Goal: Transaction & Acquisition: Obtain resource

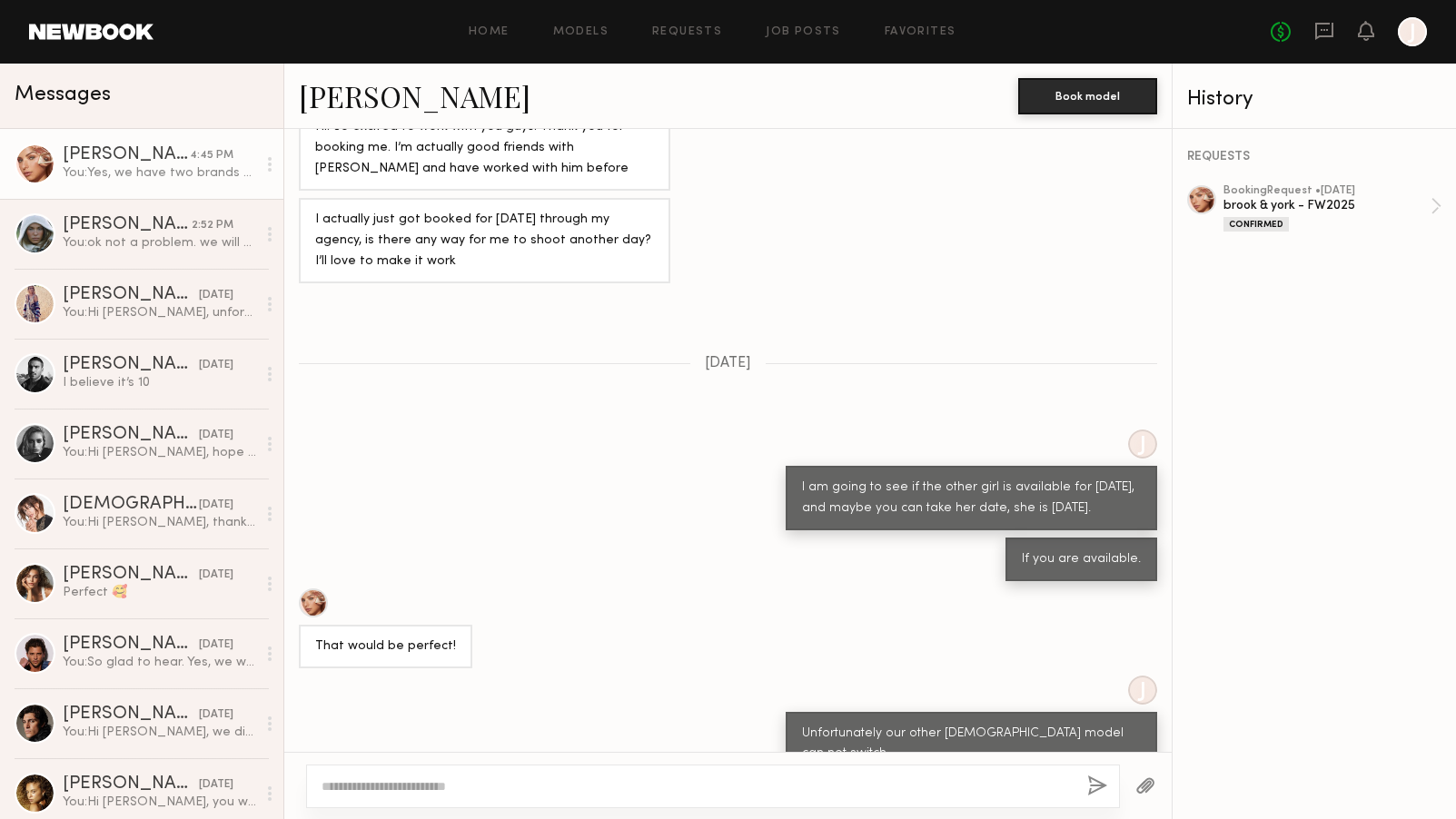
scroll to position [1042, 0]
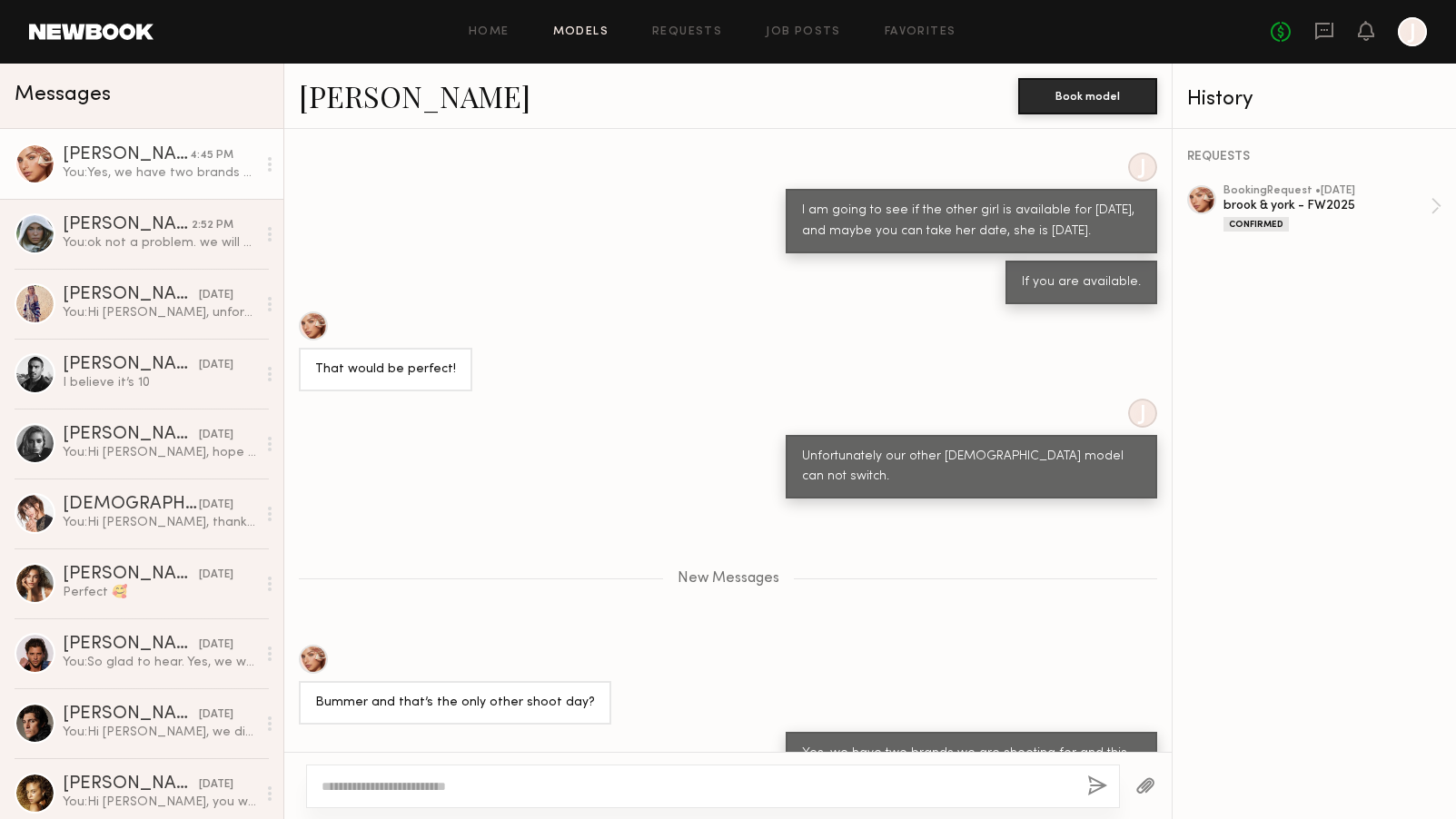
click at [586, 29] on link "Models" at bounding box center [581, 32] width 55 height 12
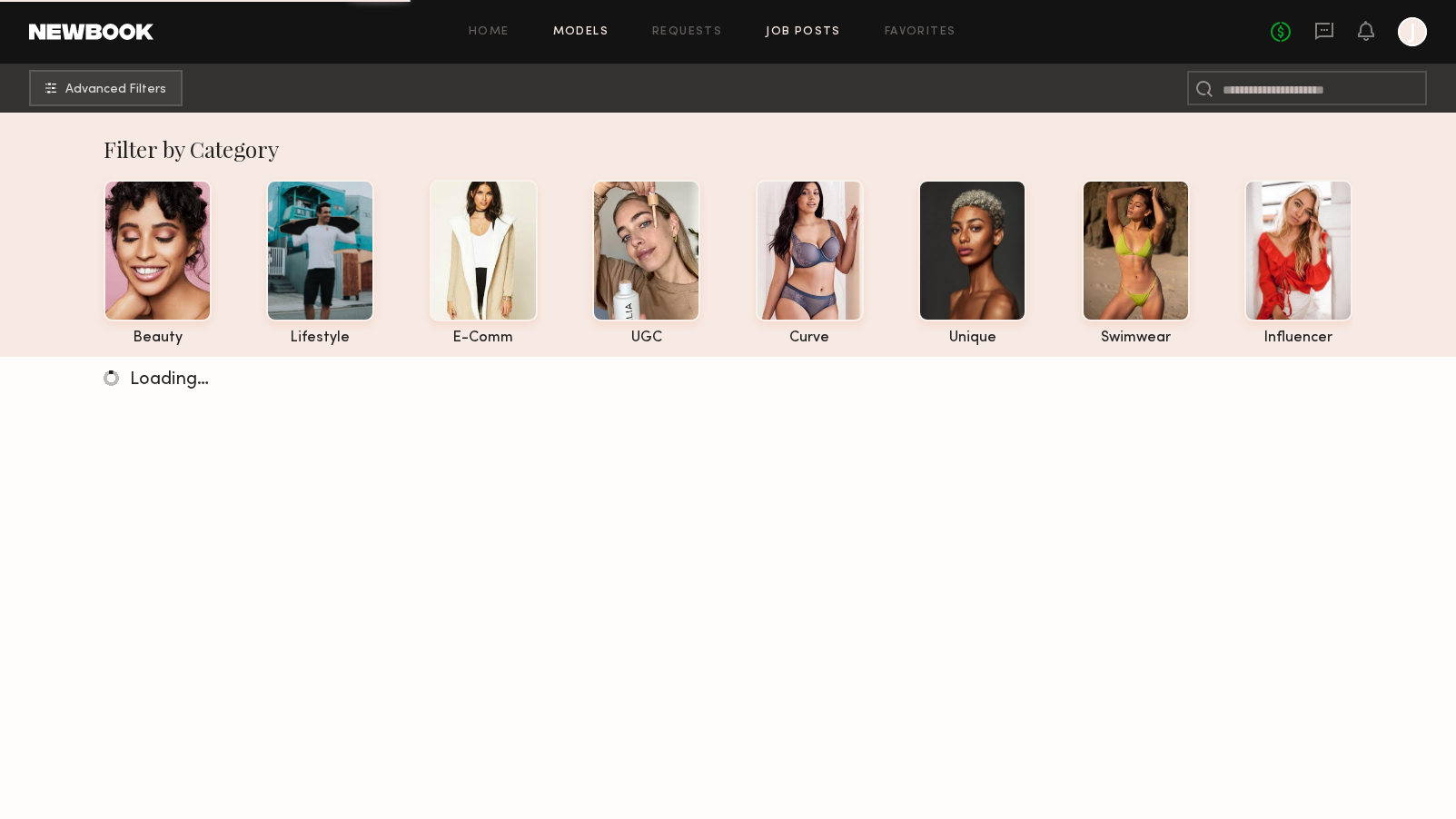
click at [806, 30] on link "Job Posts" at bounding box center [804, 32] width 76 height 12
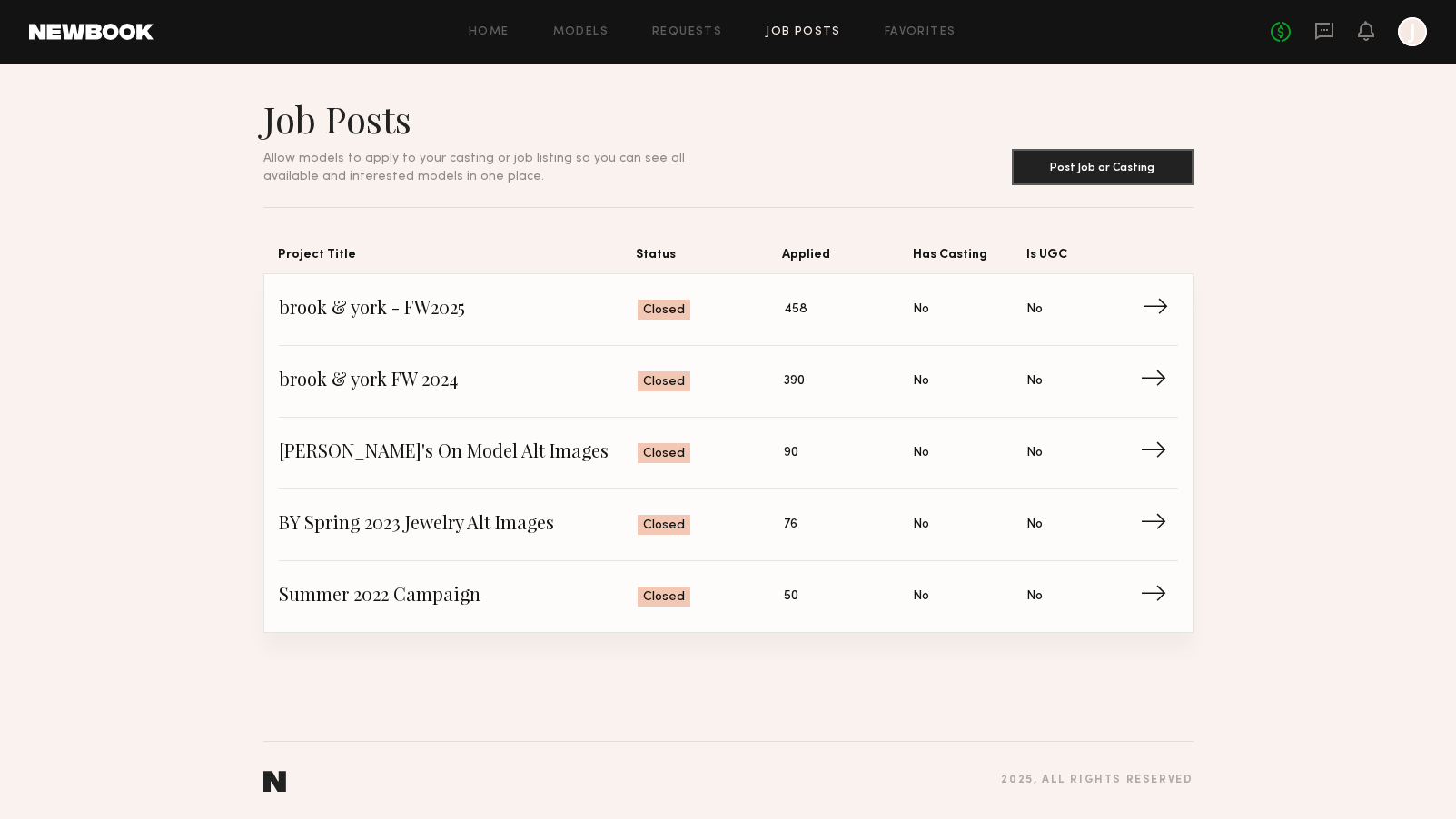
click at [352, 309] on span "brook & york - FW2025" at bounding box center [459, 309] width 360 height 27
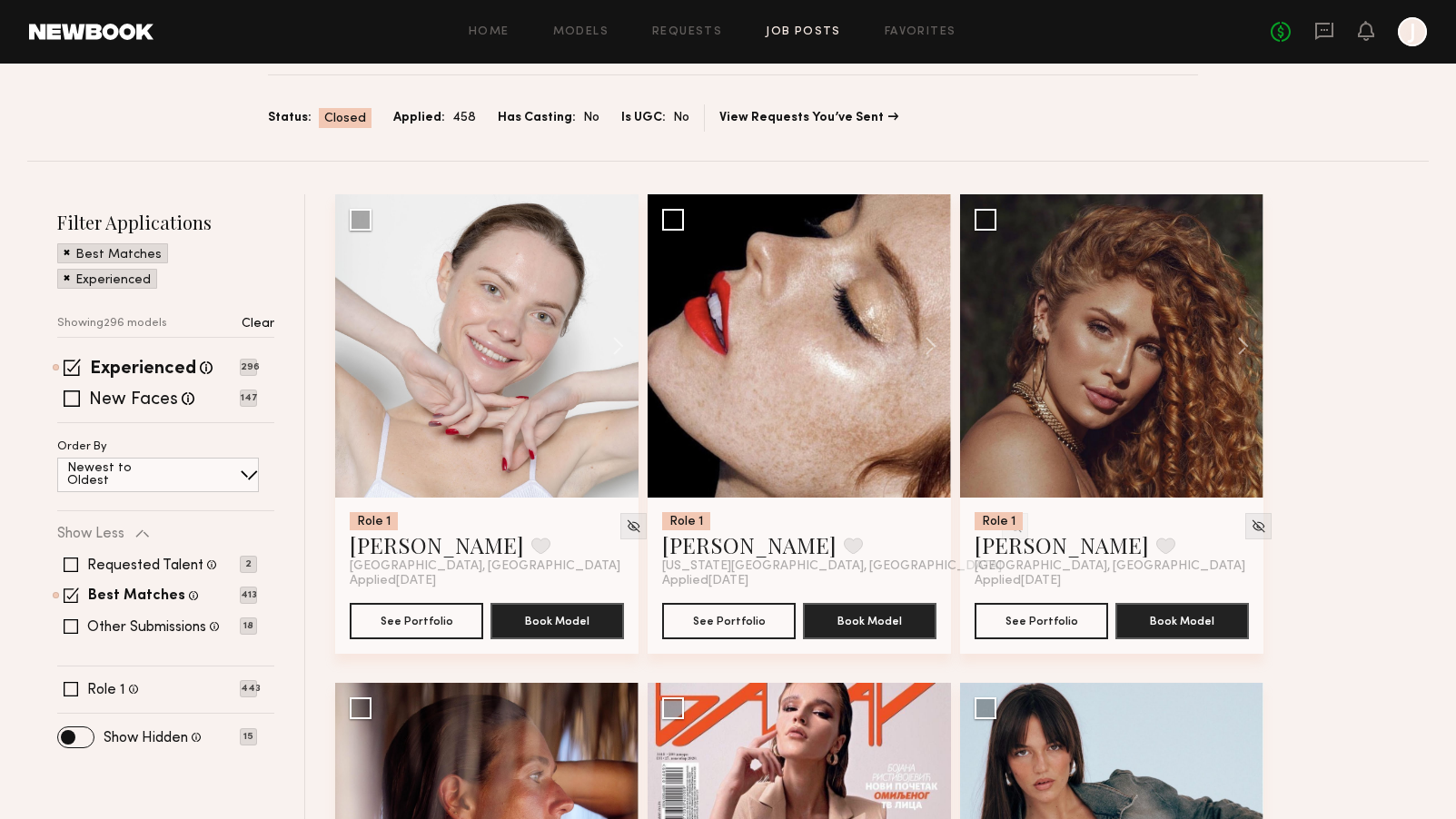
scroll to position [611, 0]
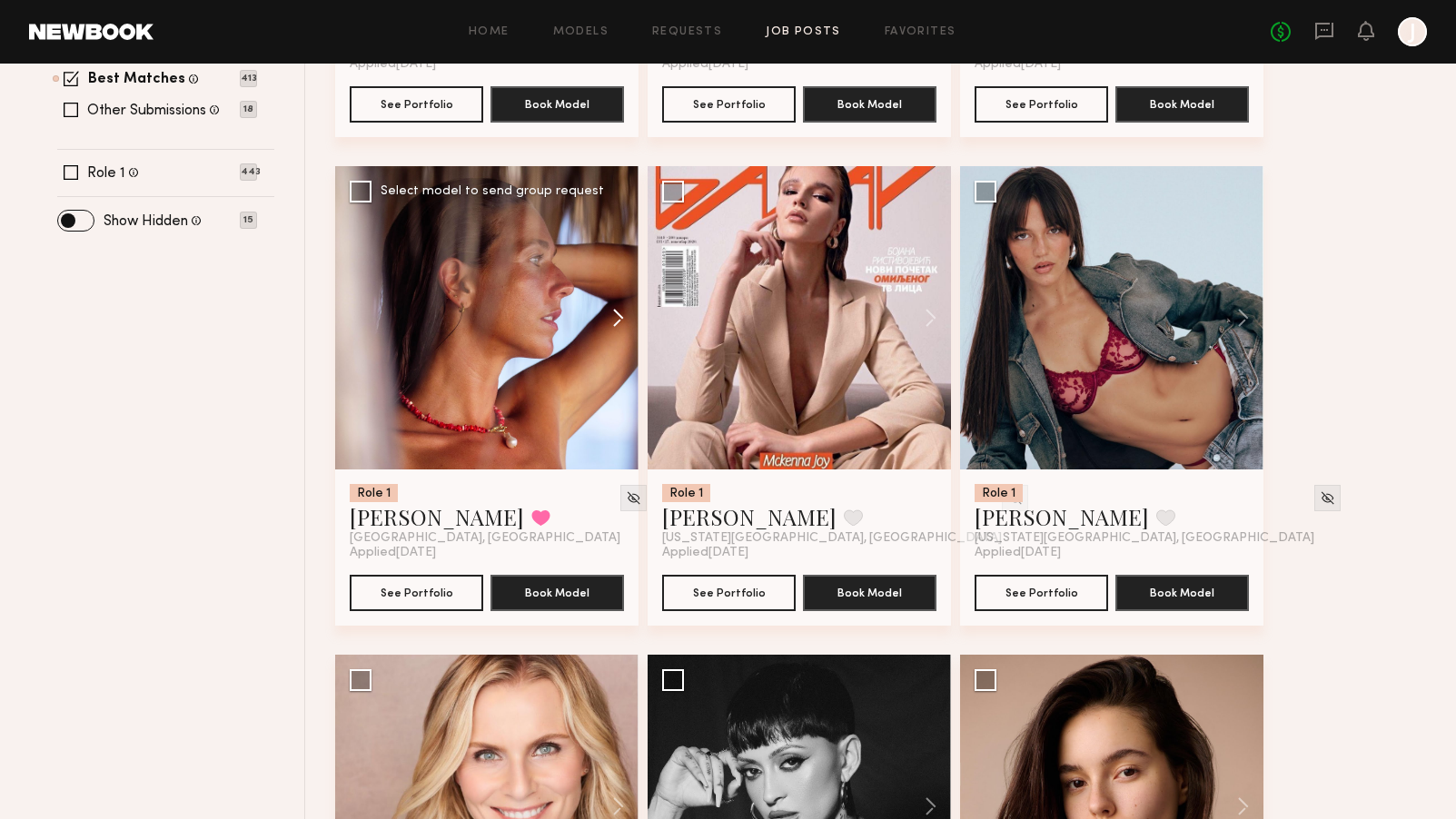
click at [617, 322] on button at bounding box center [610, 317] width 58 height 303
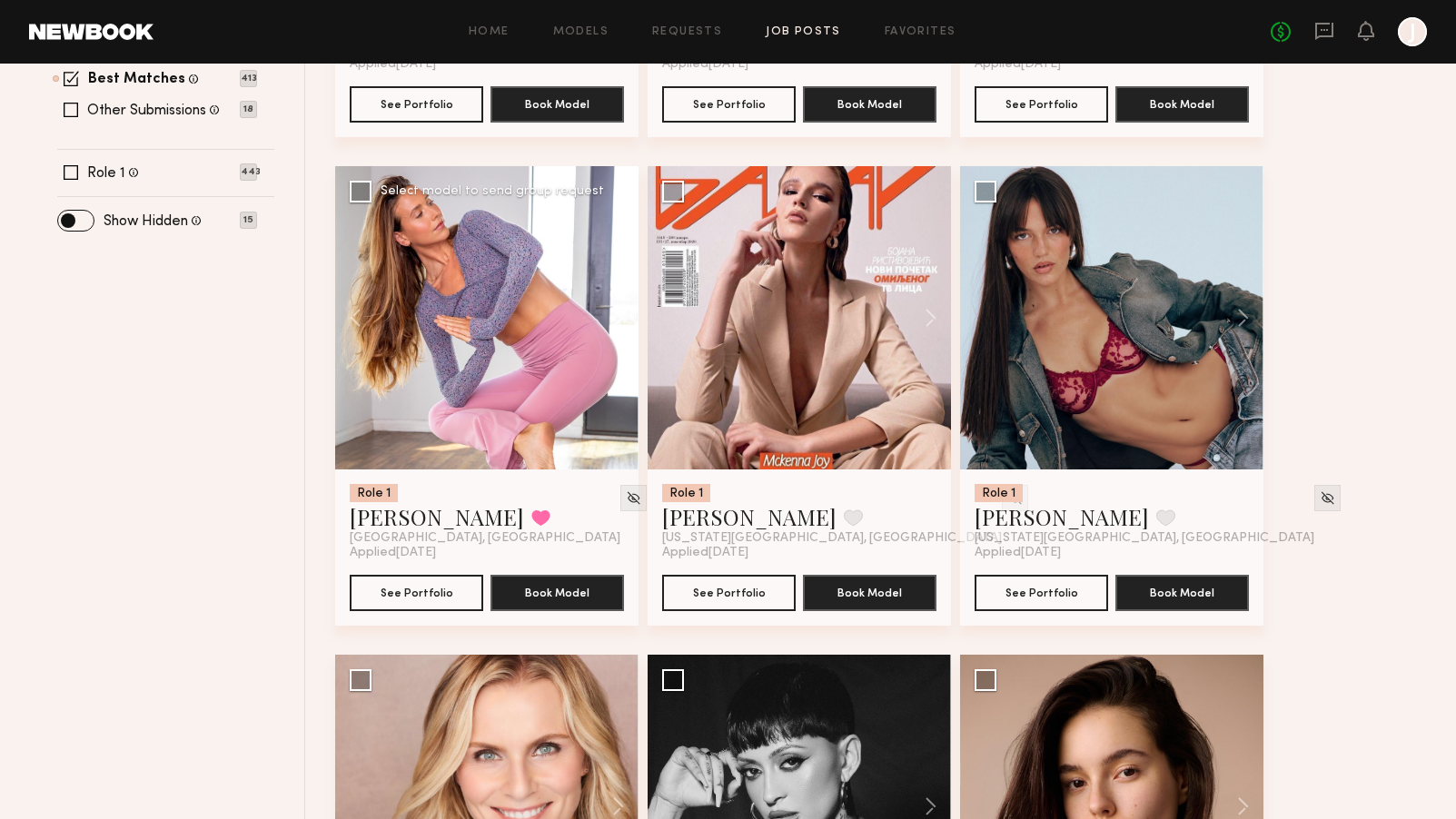
click at [617, 322] on button at bounding box center [610, 317] width 58 height 303
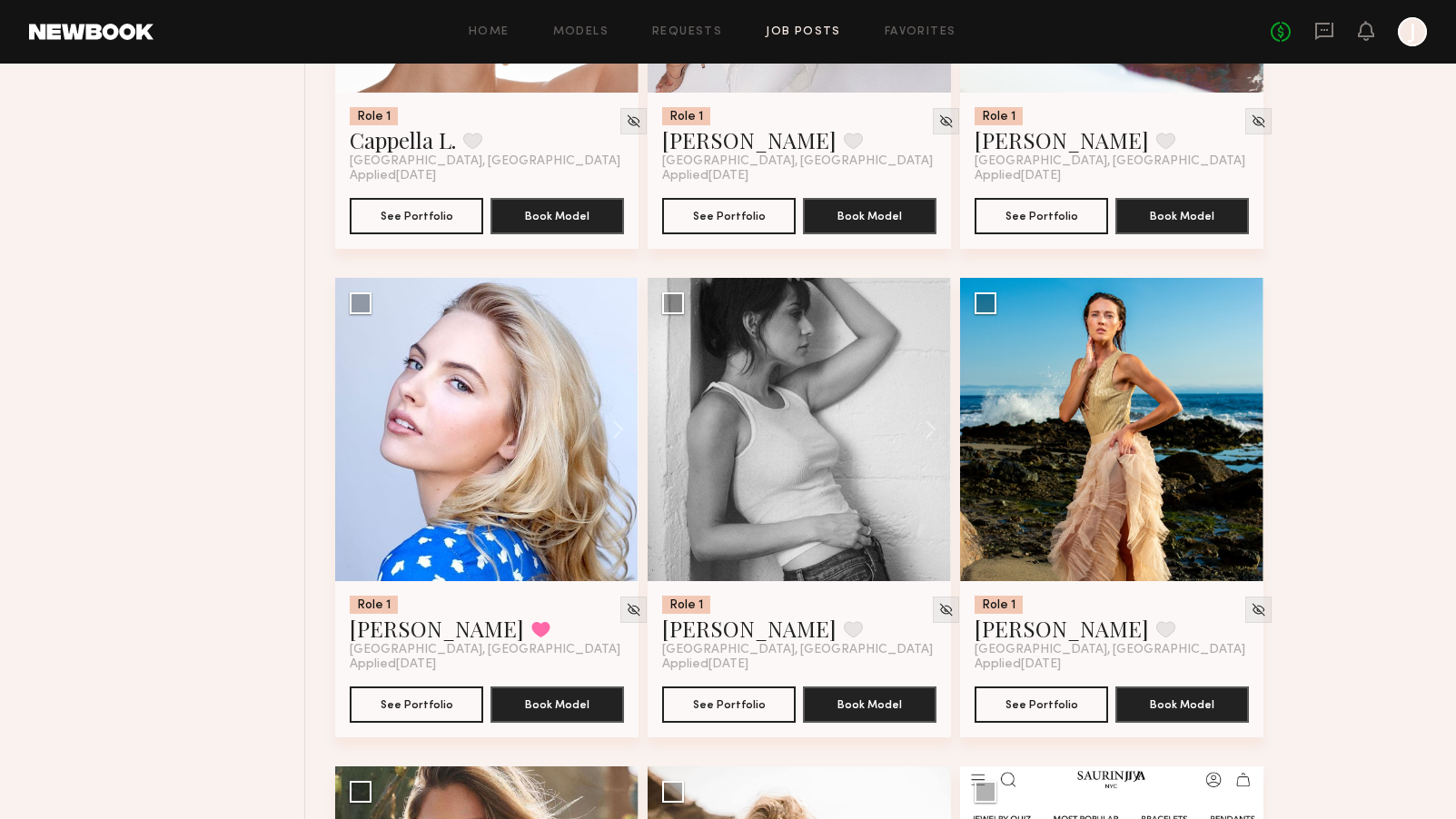
scroll to position [2061, 0]
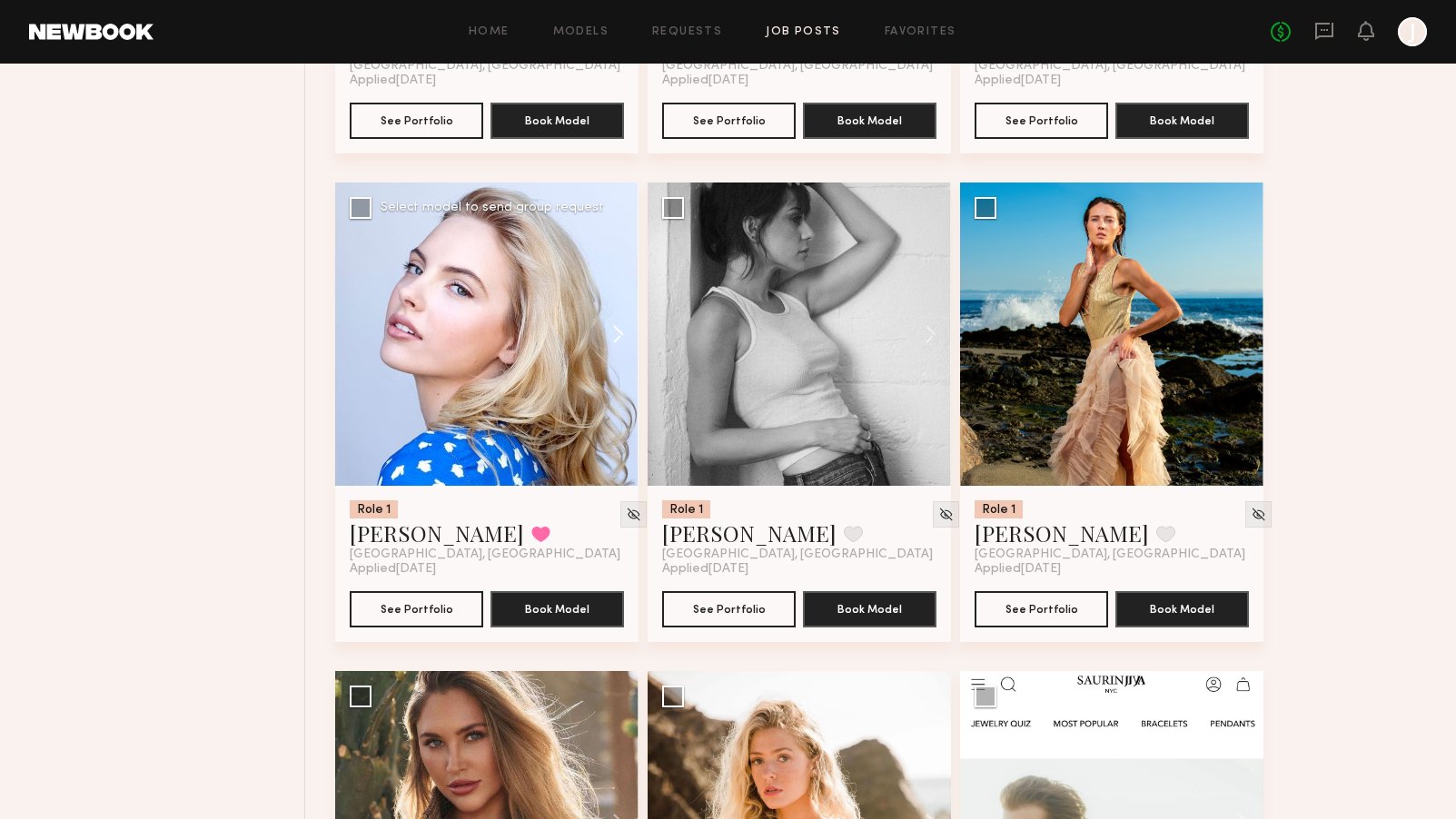
click at [617, 337] on button at bounding box center [610, 333] width 58 height 303
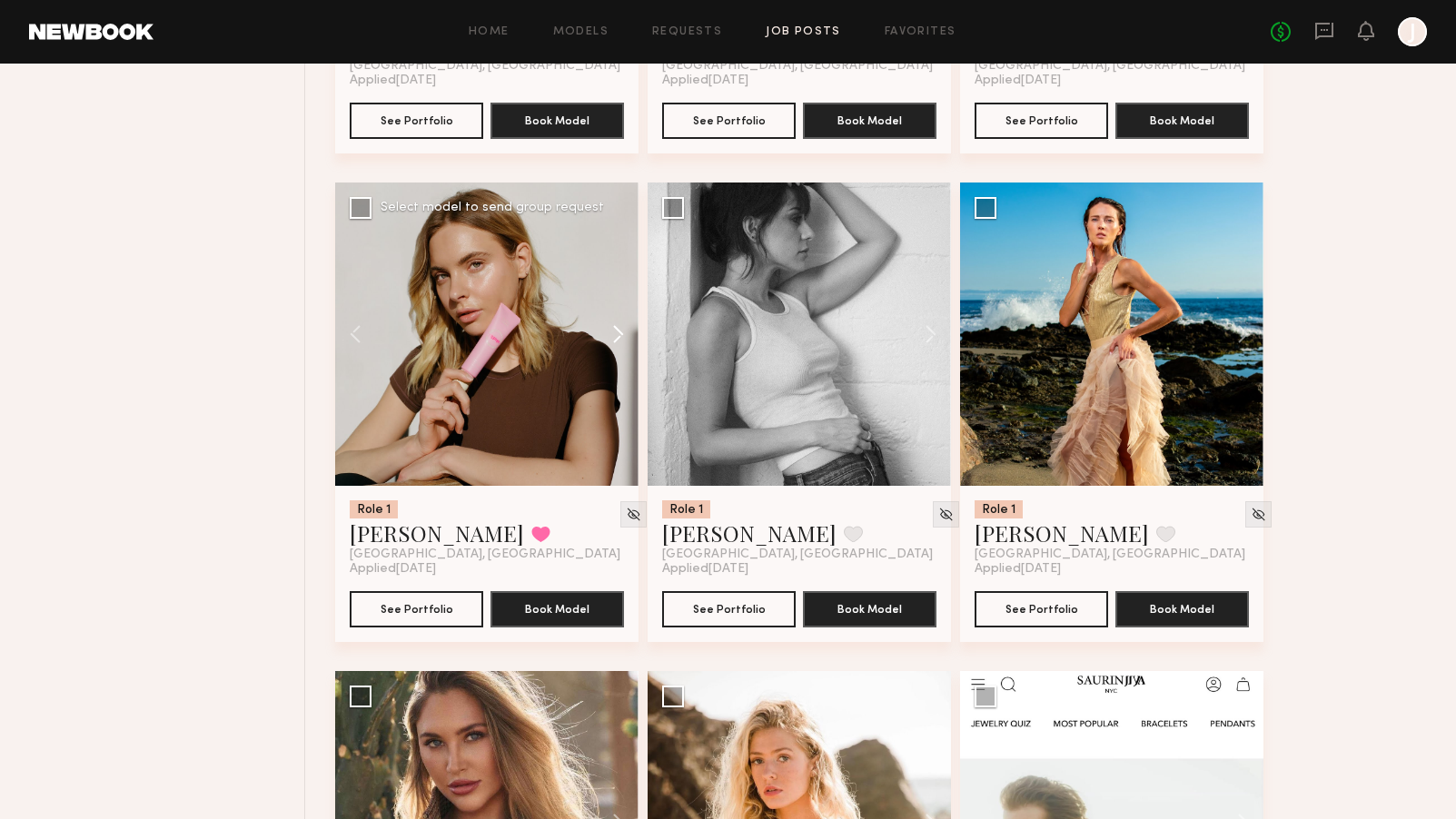
click at [617, 337] on button at bounding box center [610, 333] width 58 height 303
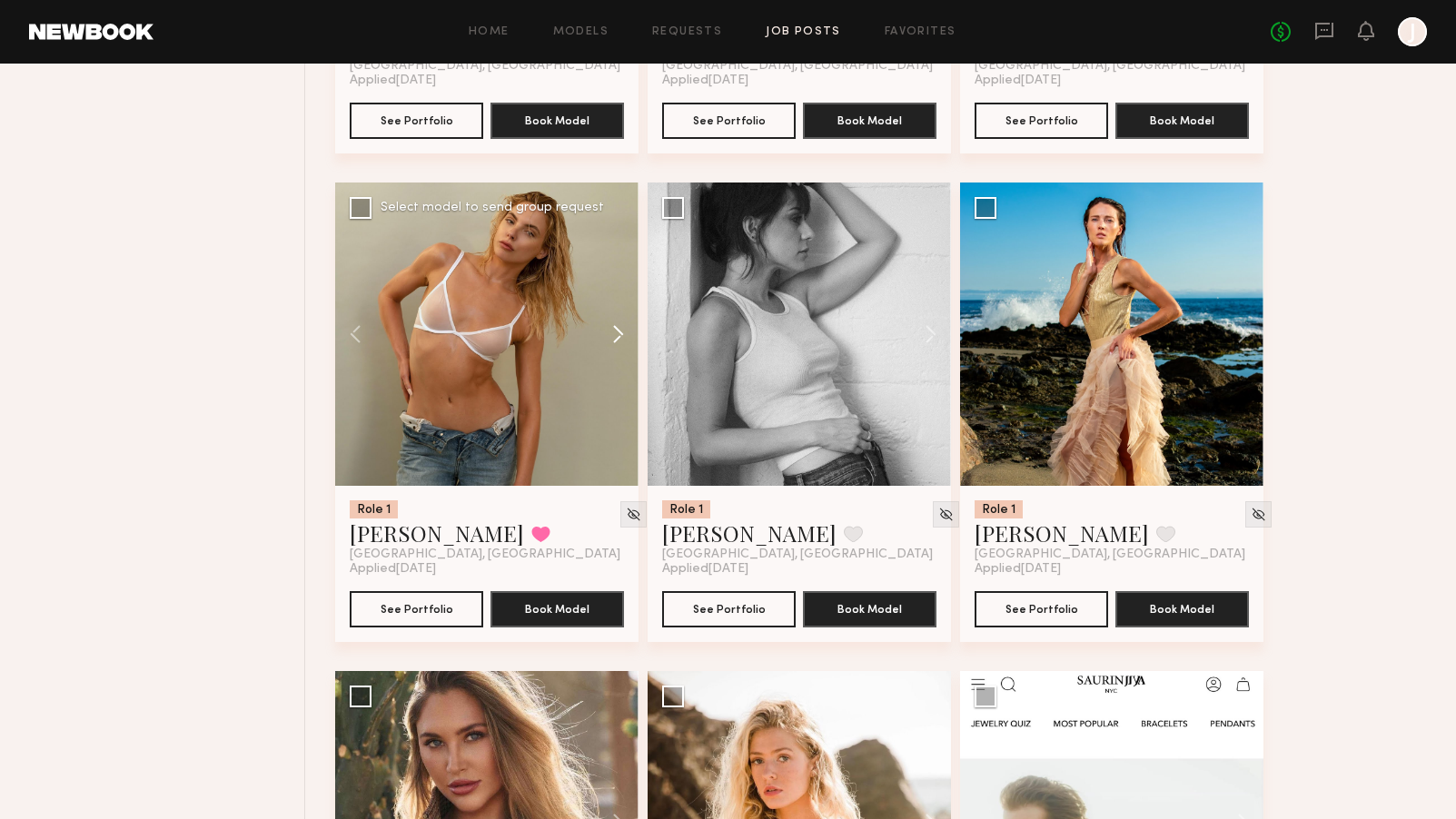
click at [611, 332] on button at bounding box center [610, 333] width 58 height 303
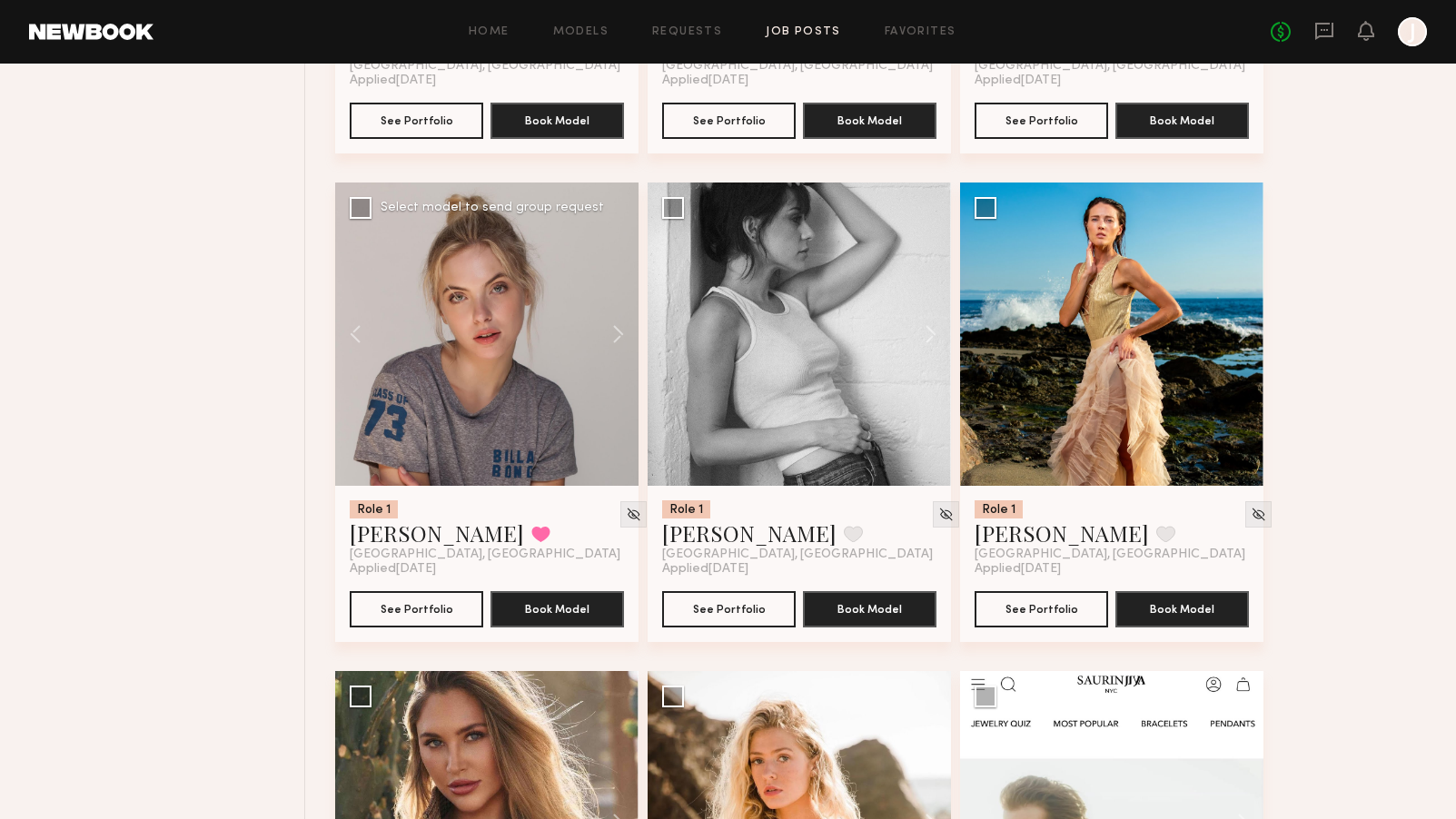
click at [547, 345] on div at bounding box center [487, 333] width 303 height 303
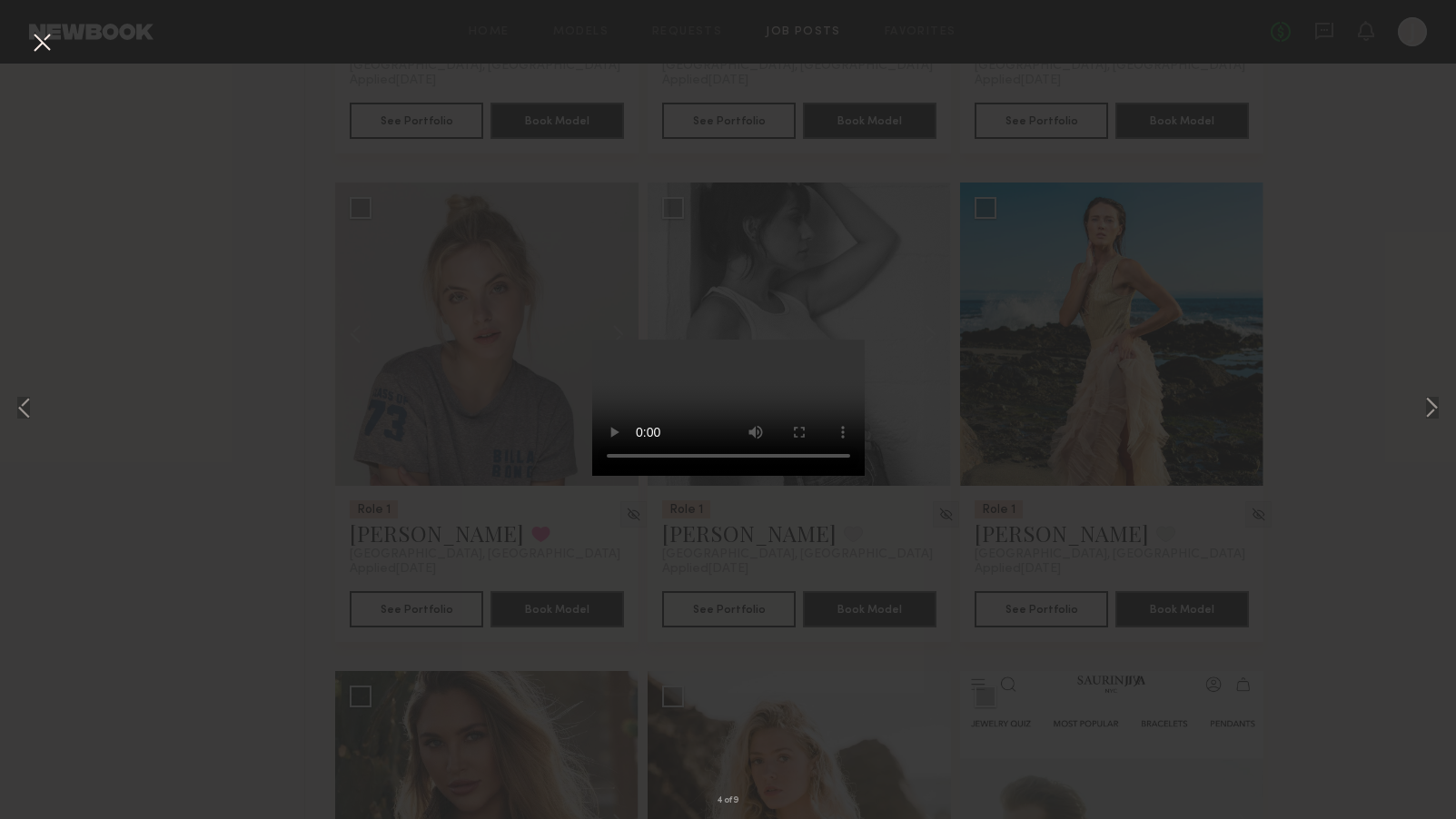
click at [1166, 331] on div "4 of 9" at bounding box center [728, 409] width 1456 height 819
click at [51, 47] on button at bounding box center [42, 44] width 29 height 33
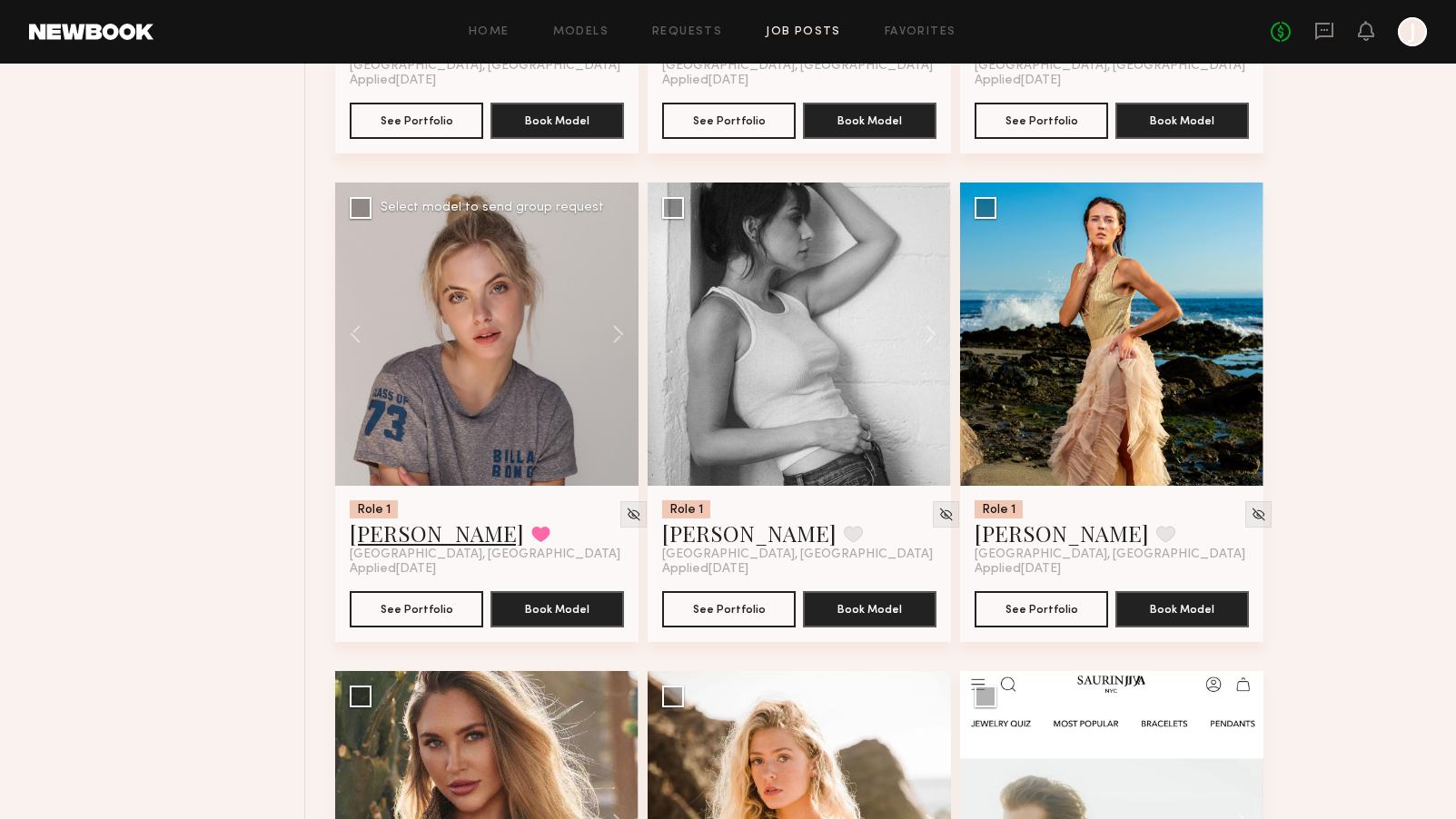
click at [427, 539] on link "Katherine N." at bounding box center [437, 533] width 174 height 29
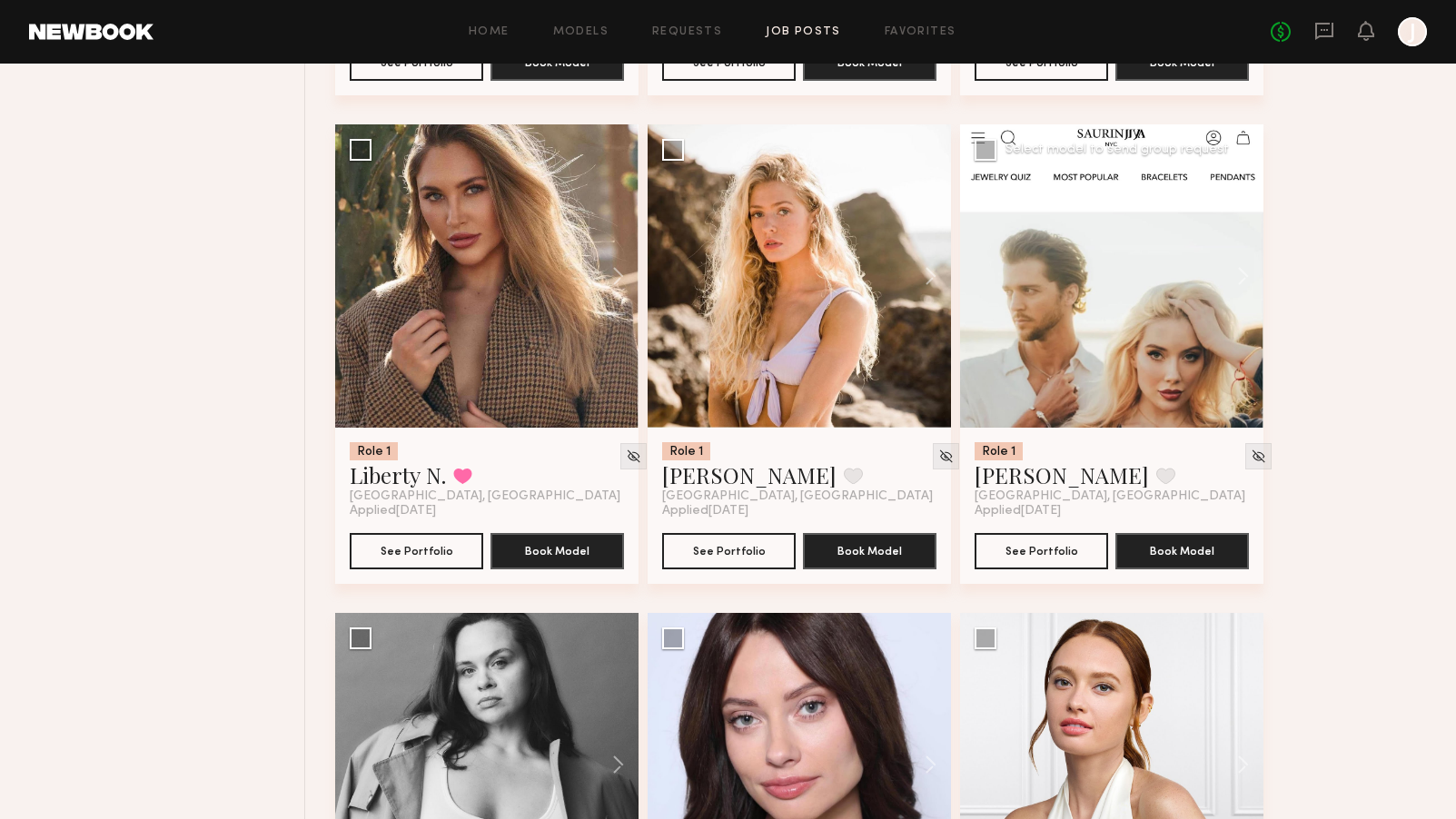
scroll to position [2569, 0]
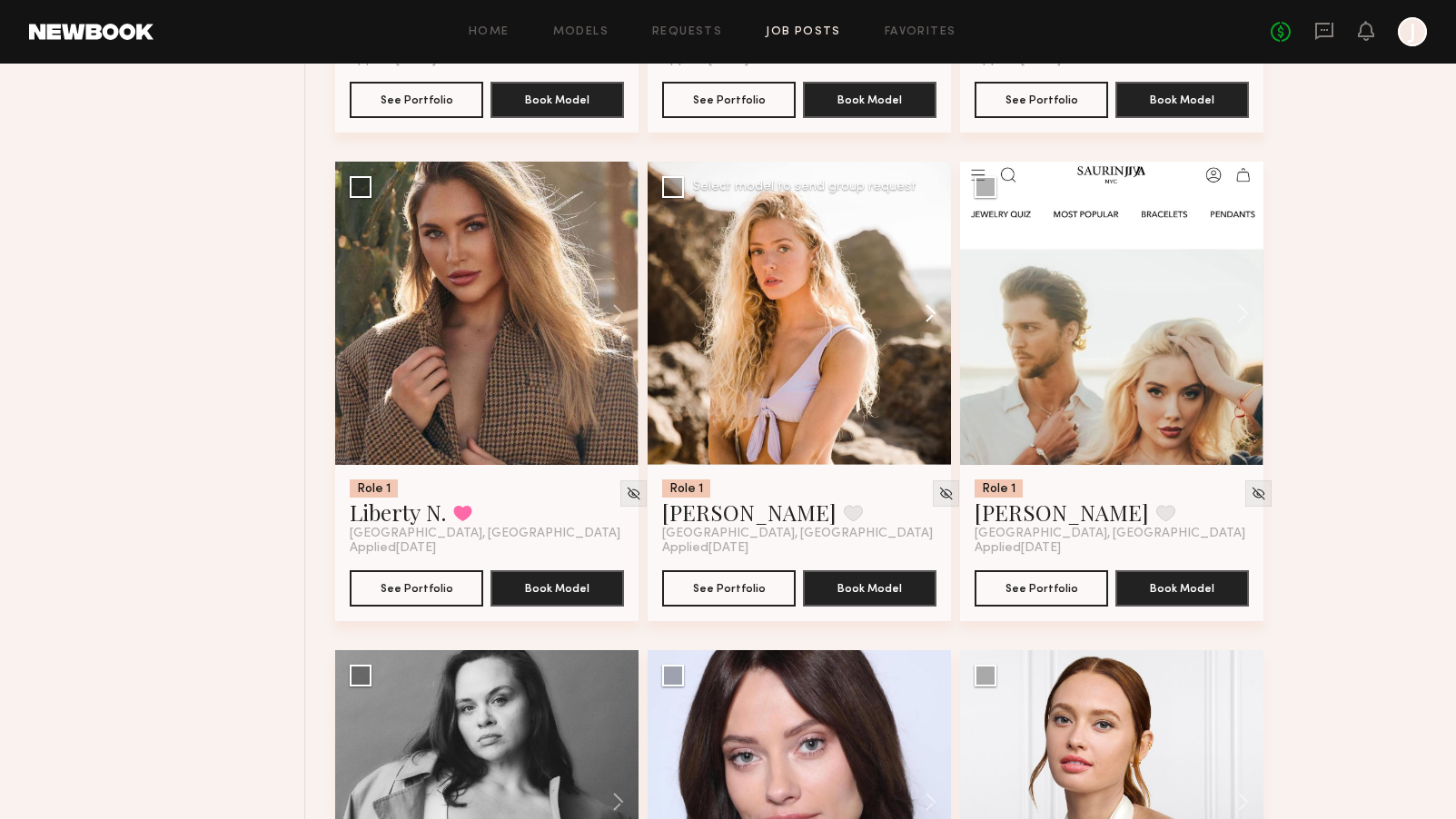
click at [930, 315] on button at bounding box center [922, 313] width 58 height 303
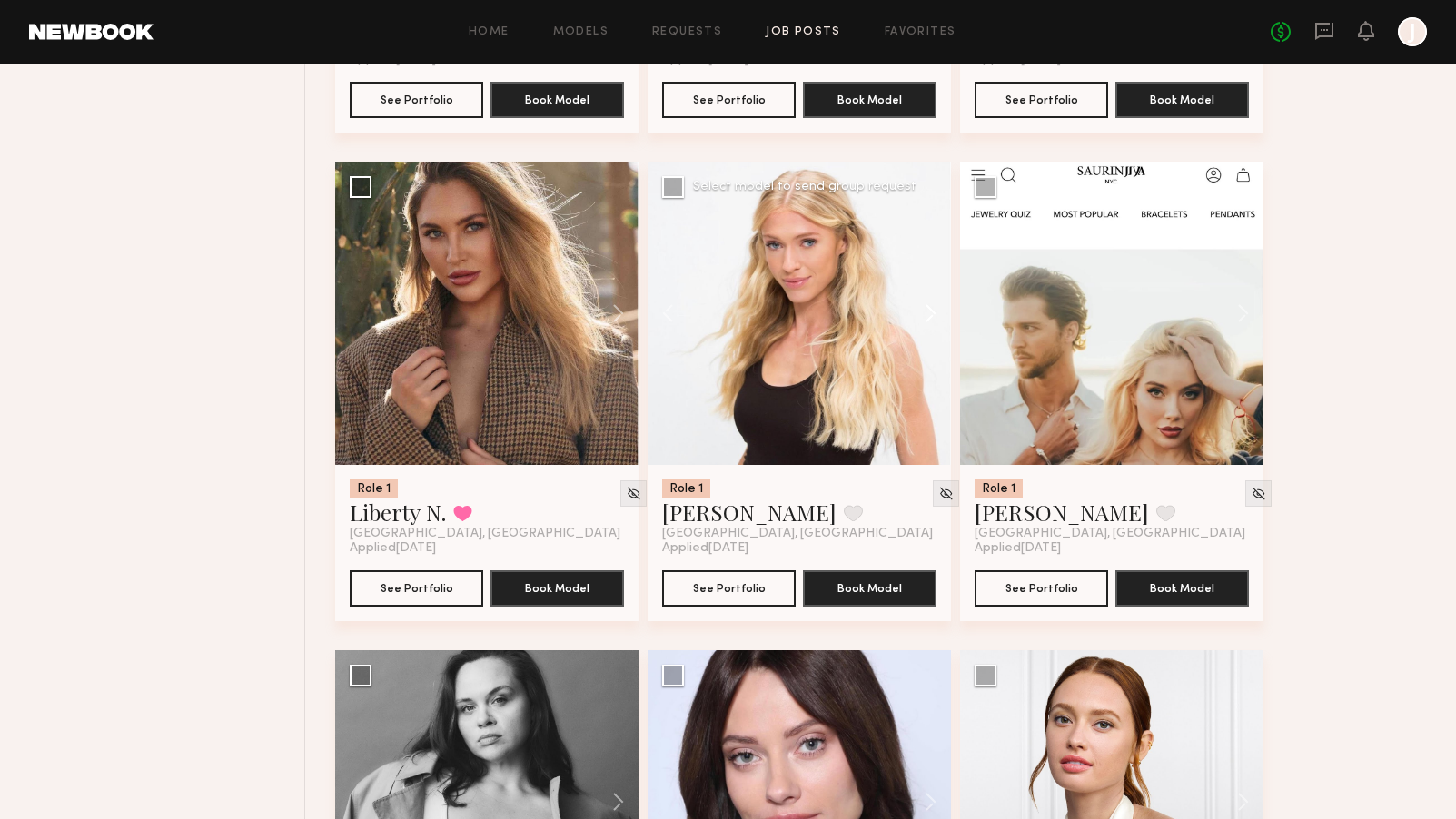
click at [932, 315] on button at bounding box center [922, 313] width 58 height 303
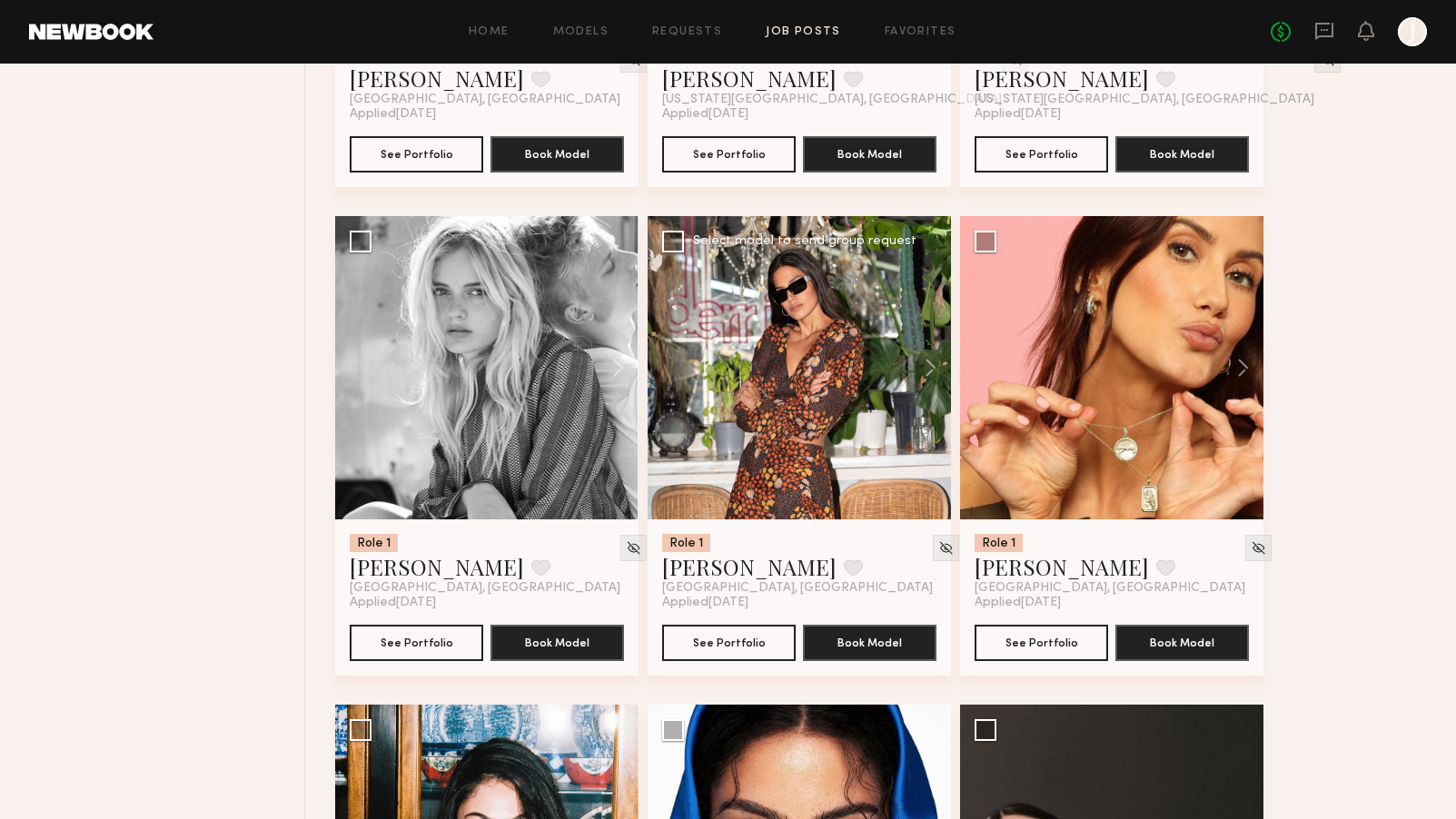
scroll to position [3982, 0]
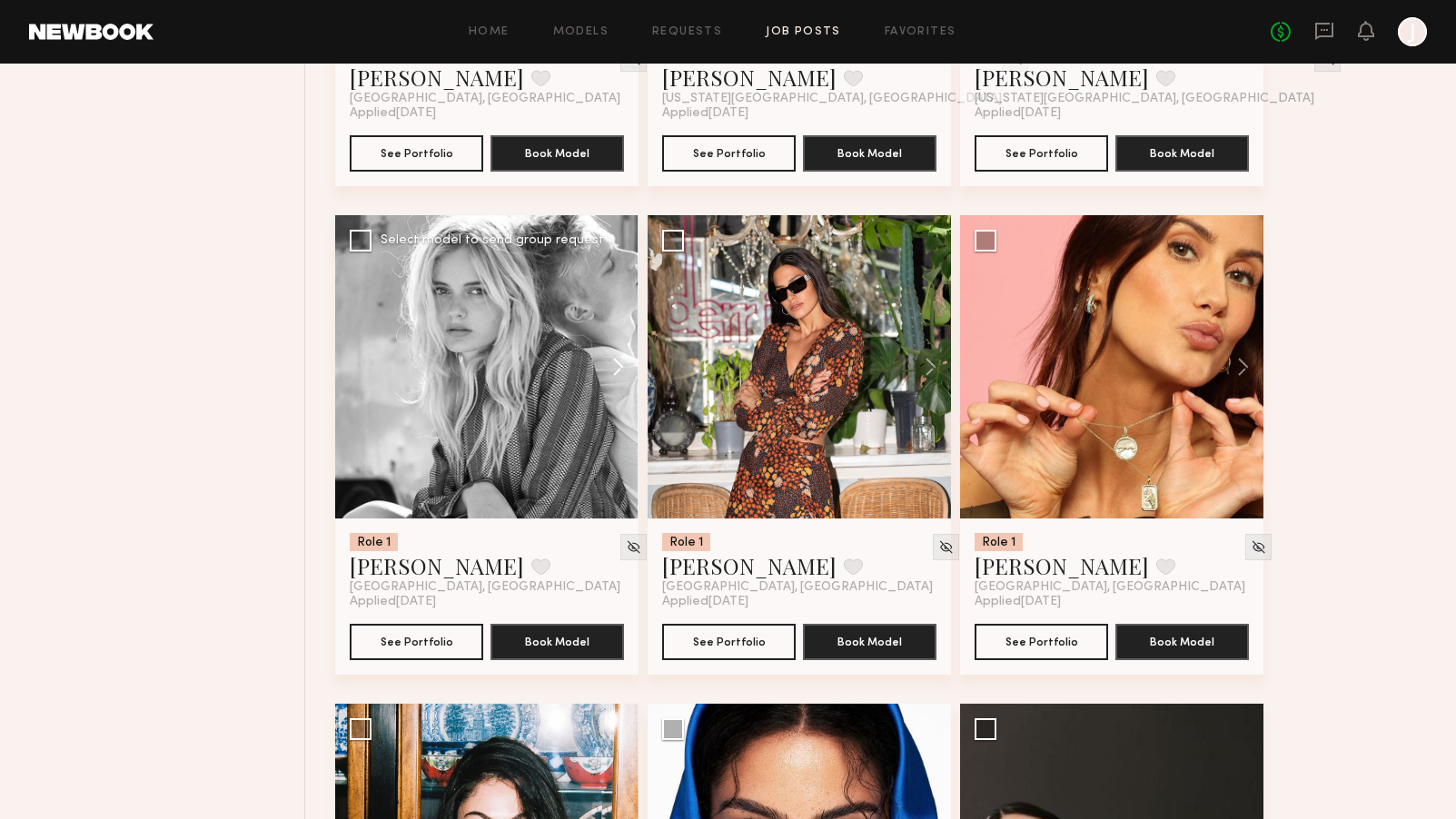
click at [613, 368] on button at bounding box center [610, 366] width 58 height 303
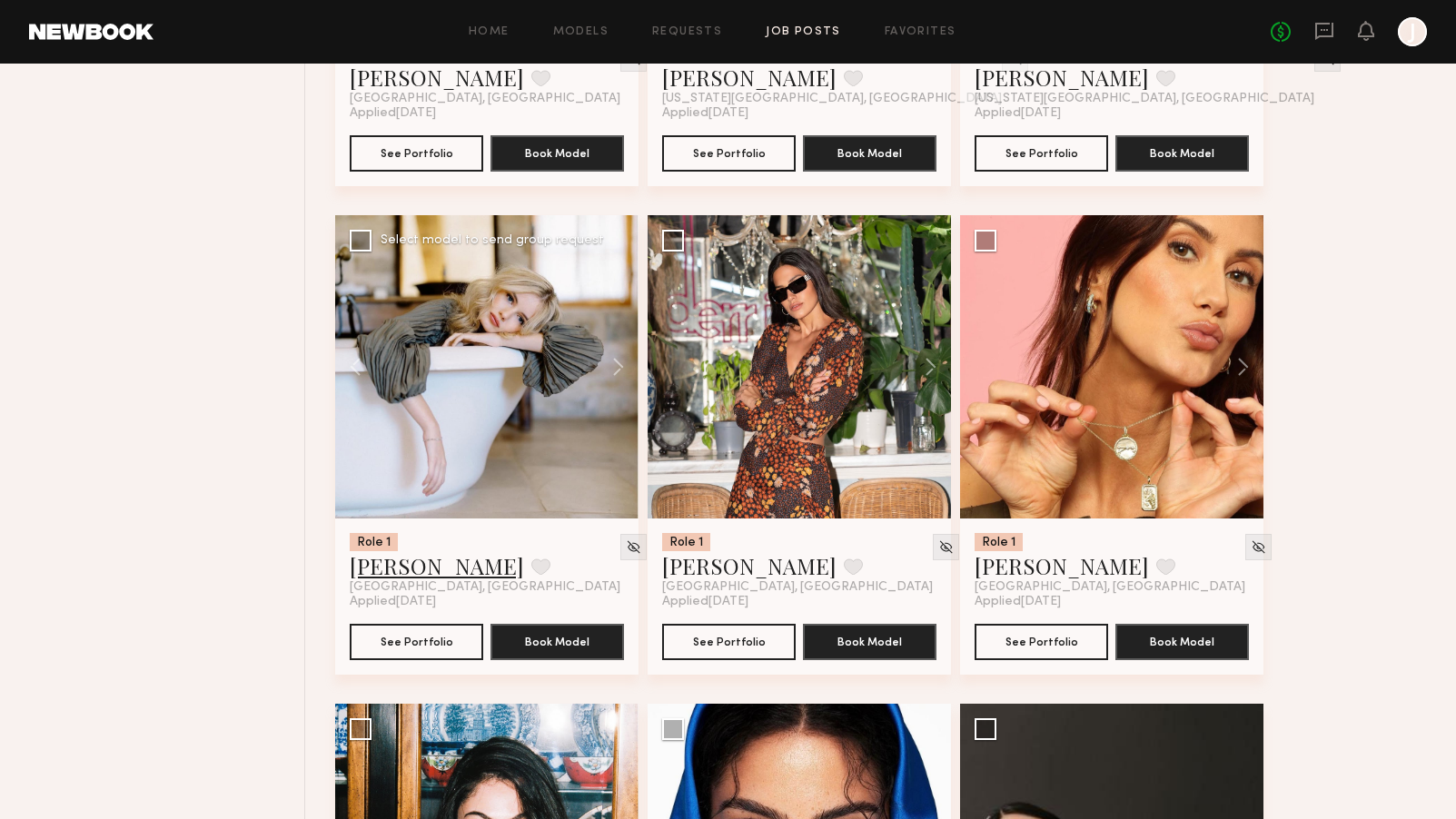
click at [425, 569] on link "[PERSON_NAME]" at bounding box center [437, 566] width 174 height 29
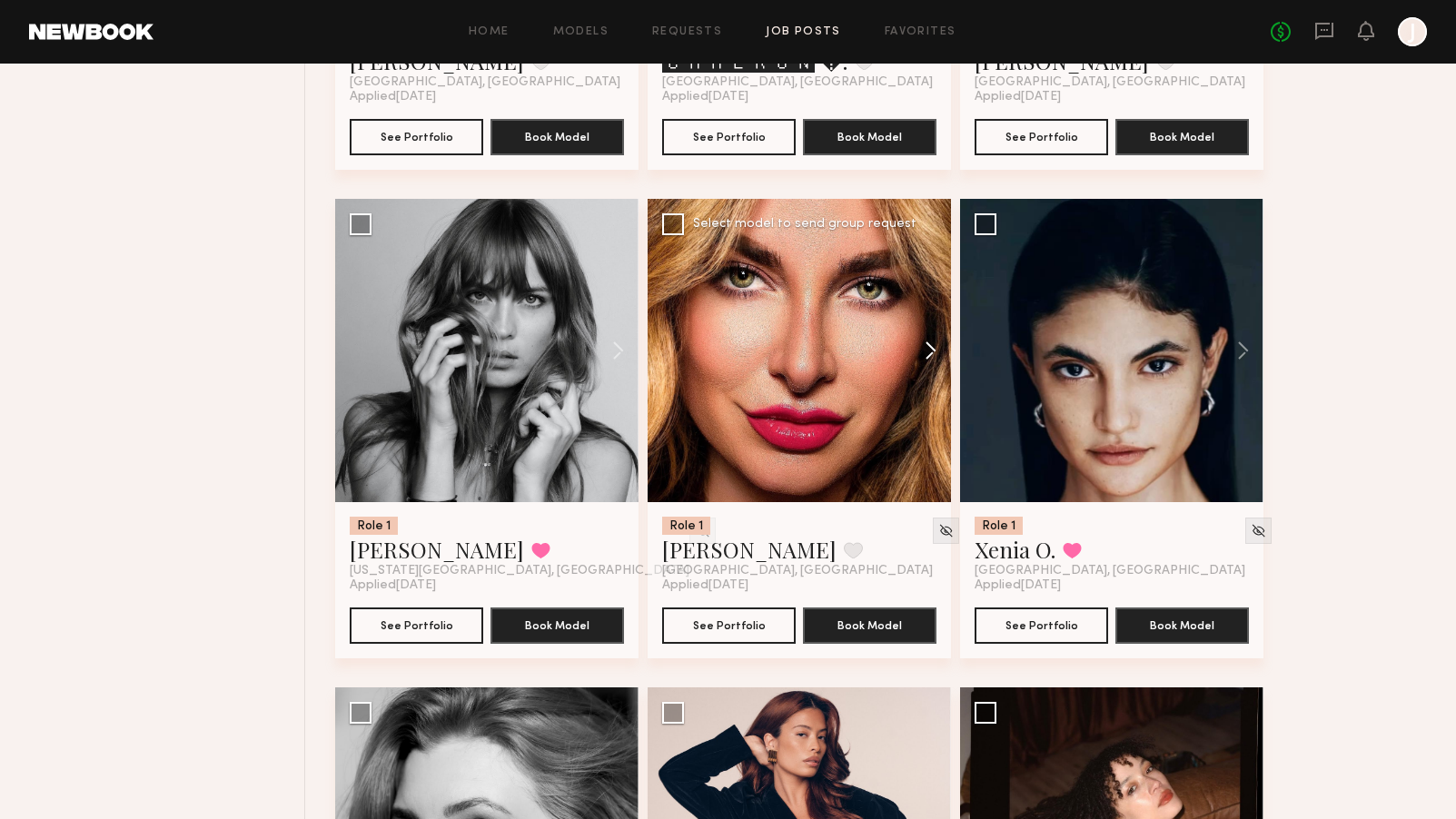
scroll to position [4977, 0]
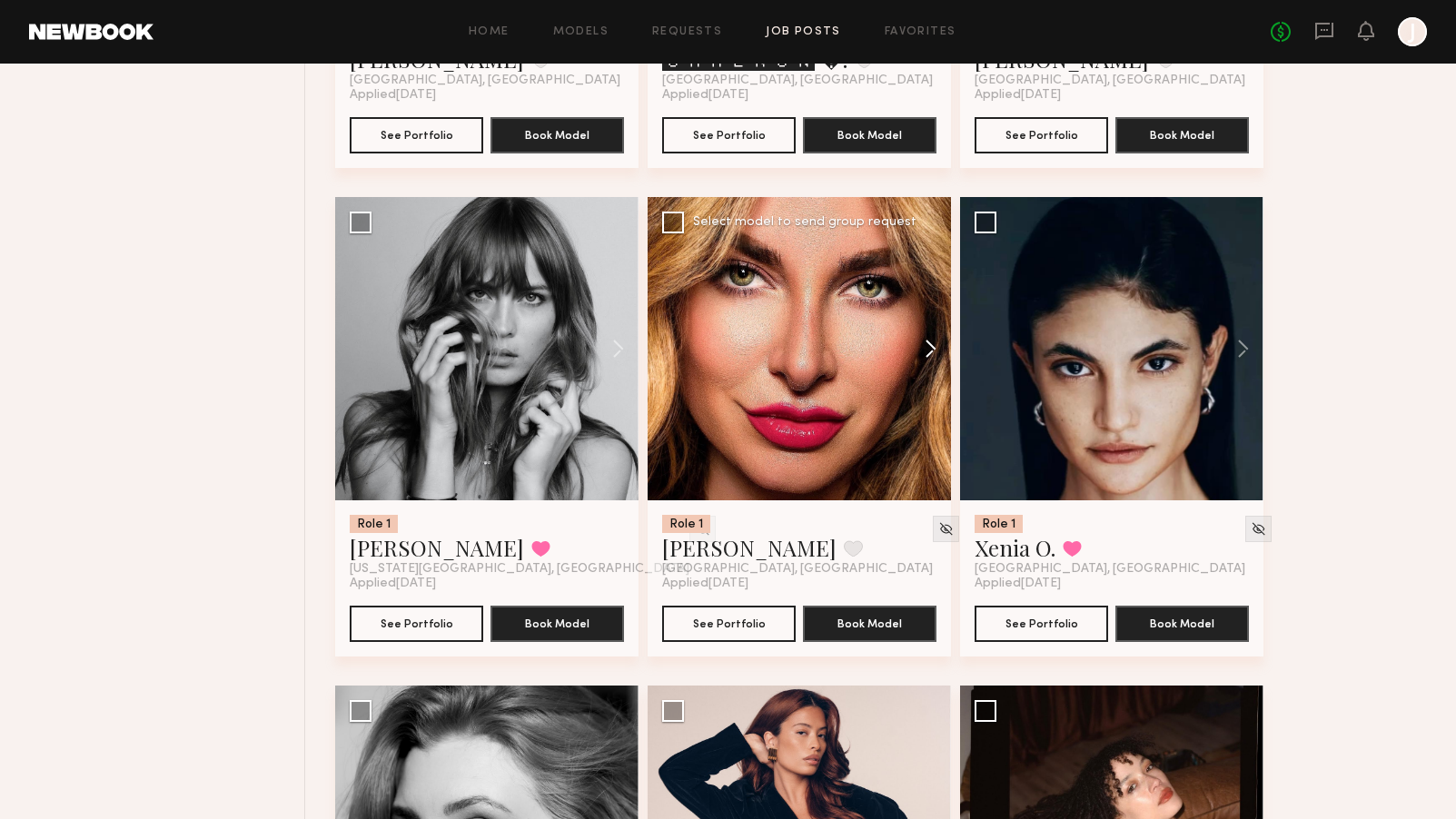
click at [926, 359] on button at bounding box center [922, 348] width 58 height 303
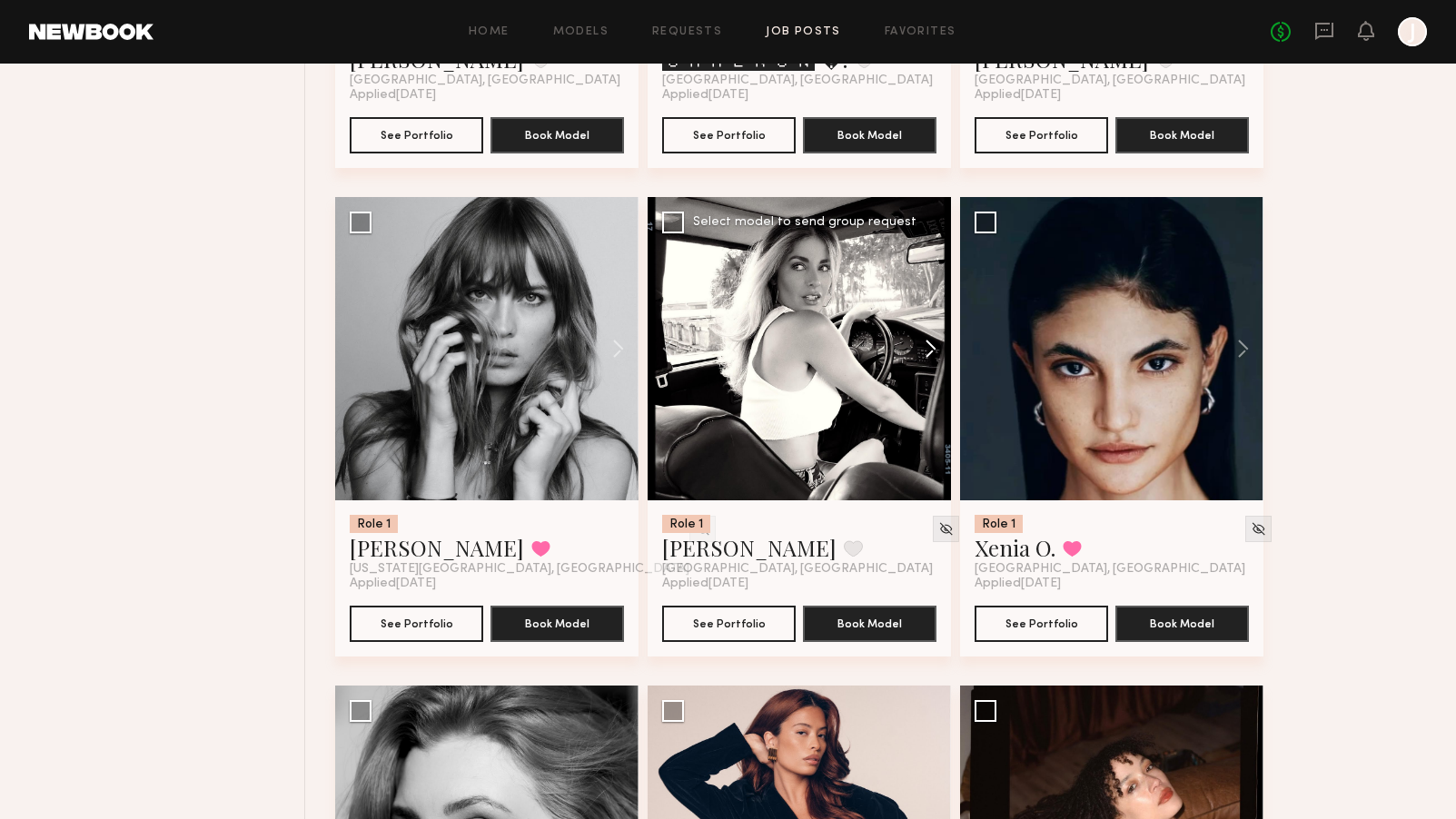
click at [927, 358] on button at bounding box center [922, 348] width 58 height 303
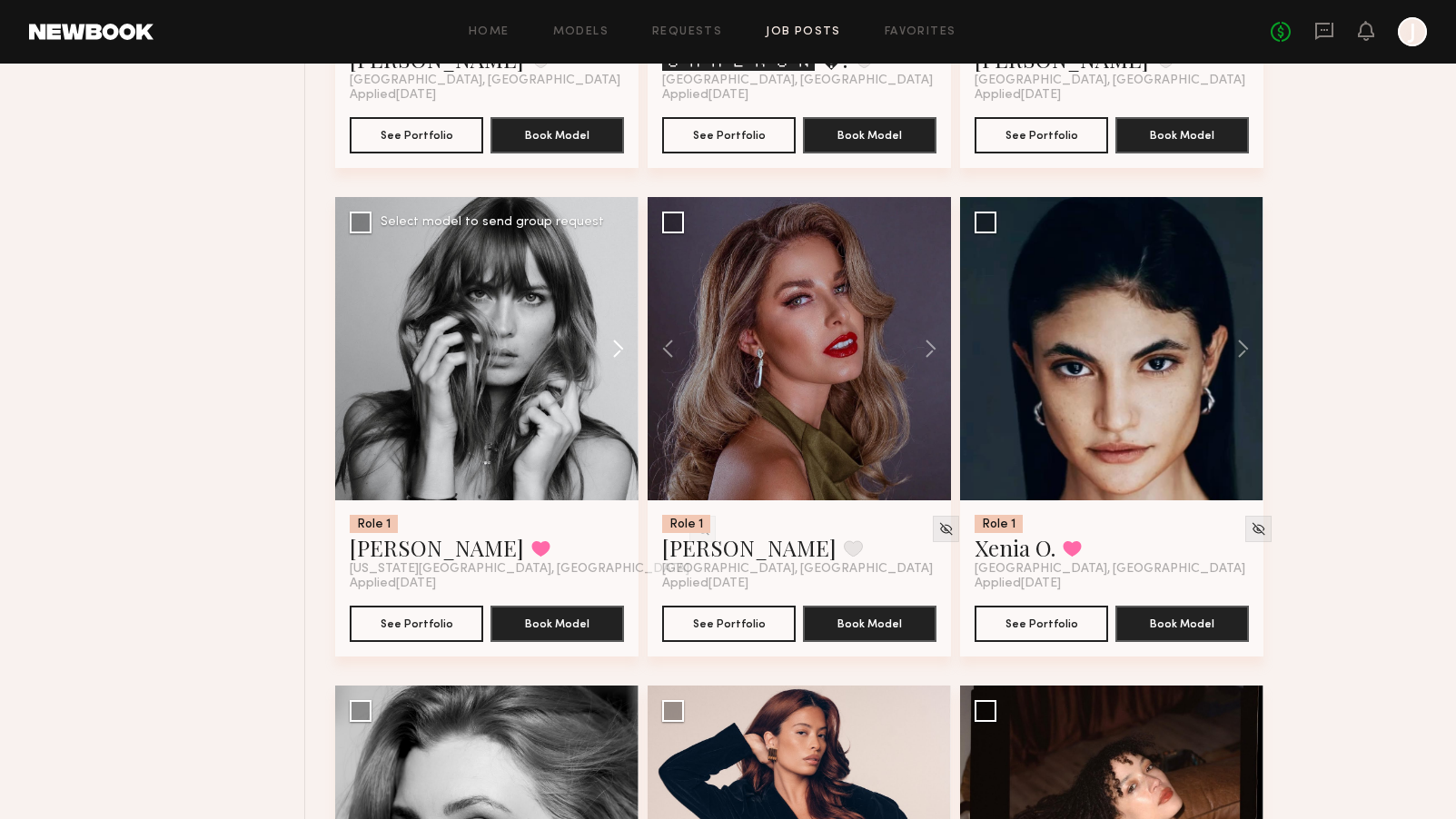
click at [616, 356] on button at bounding box center [610, 348] width 58 height 303
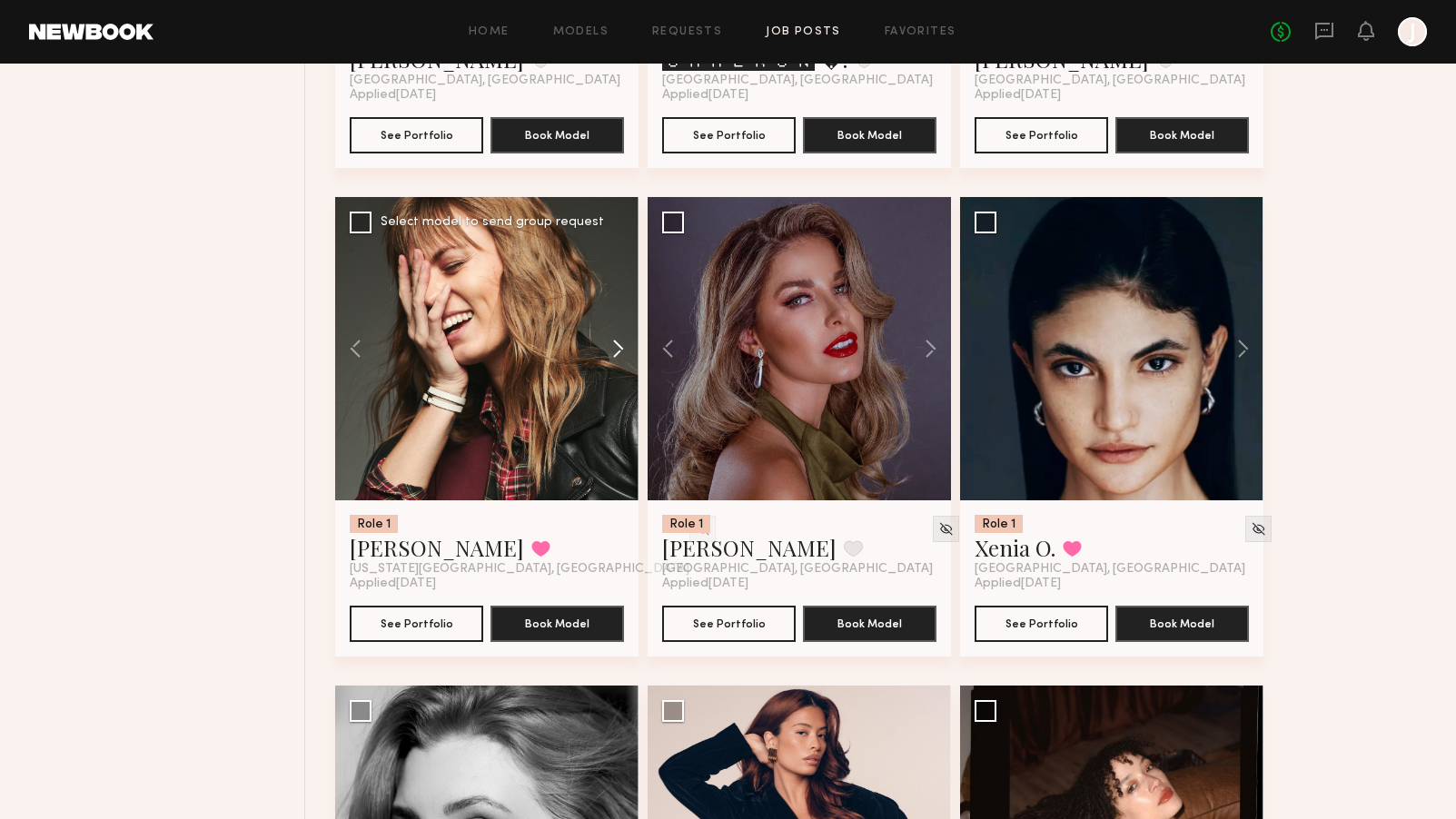
click at [618, 354] on button at bounding box center [610, 348] width 58 height 303
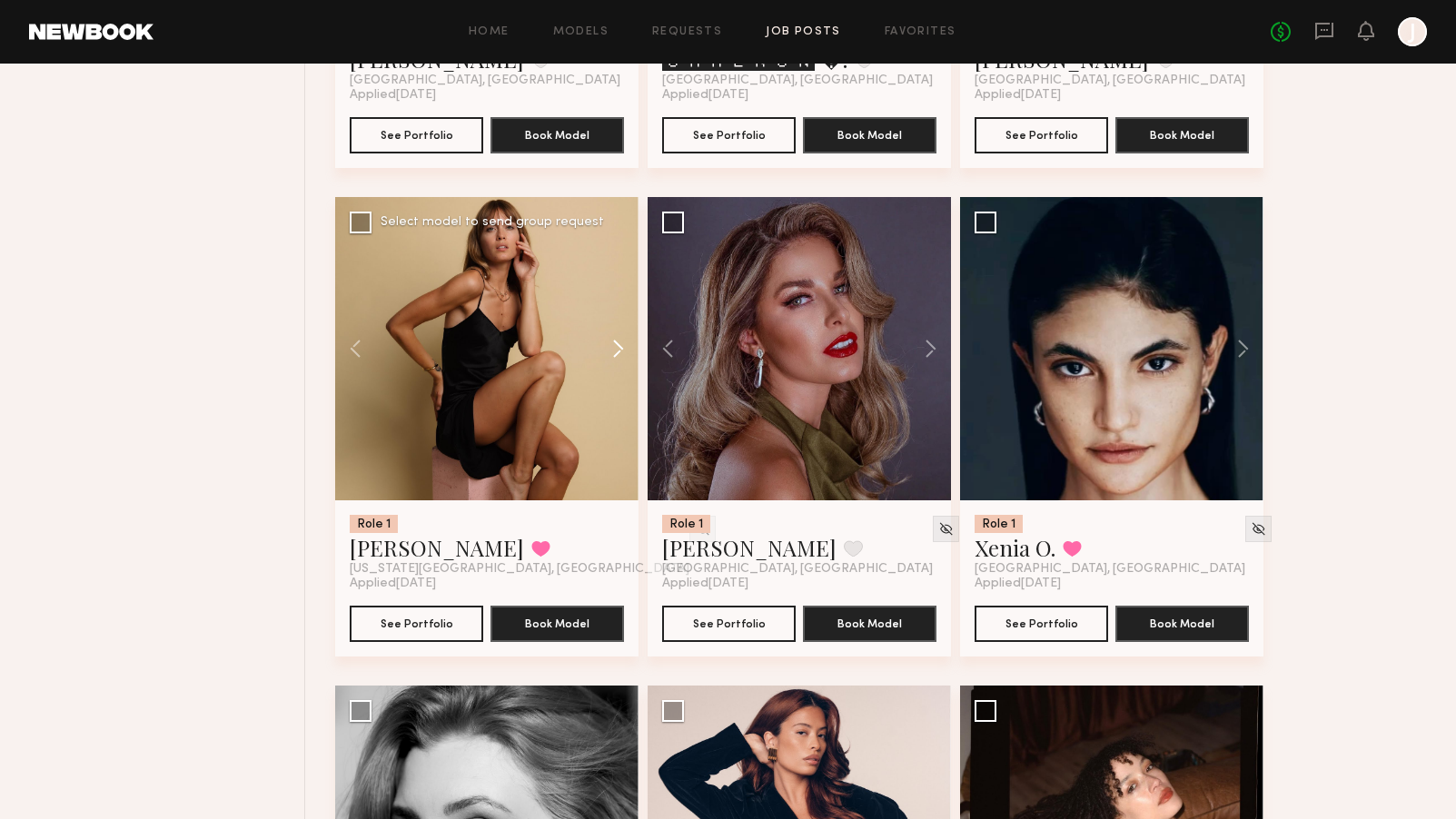
click at [618, 354] on button at bounding box center [610, 348] width 58 height 303
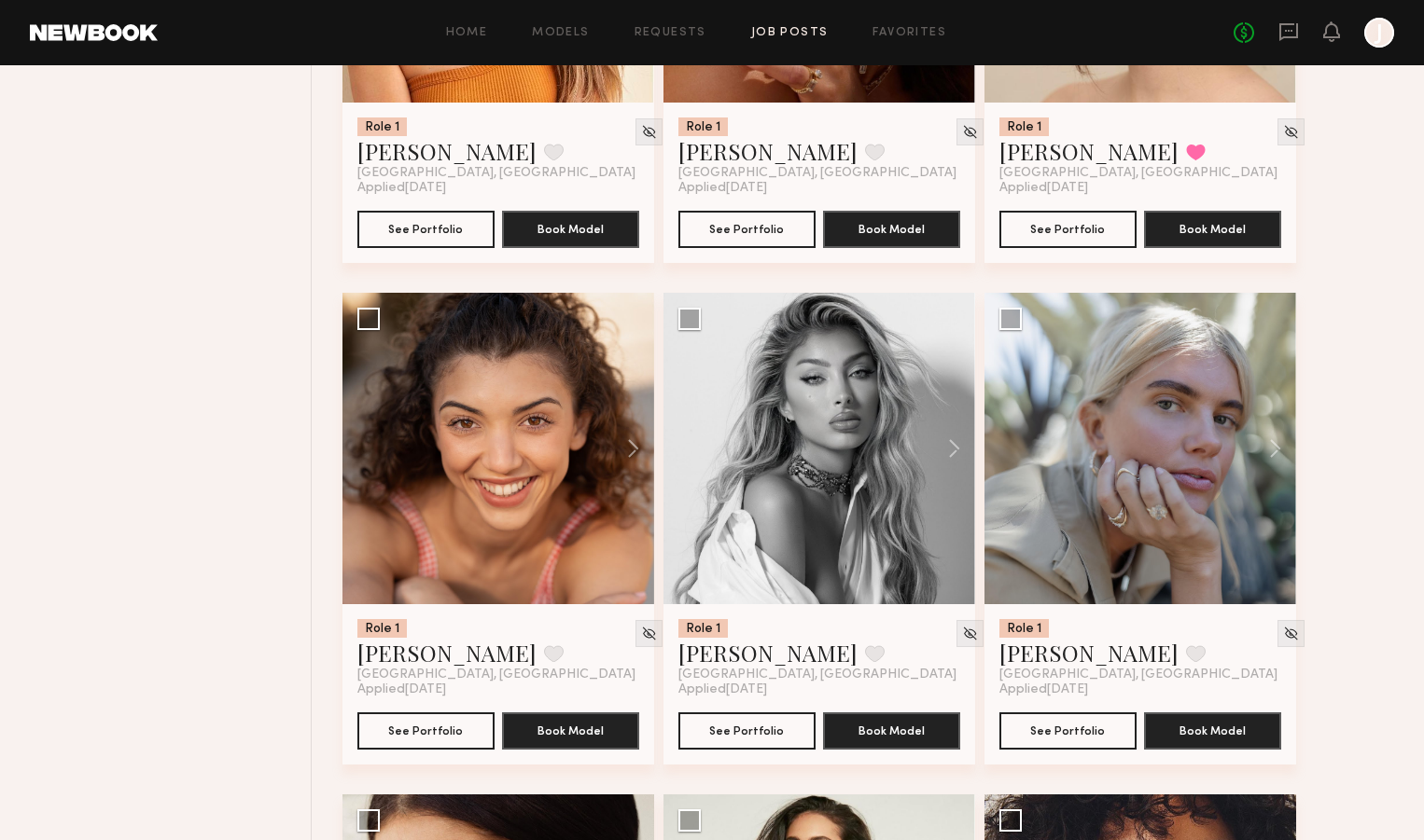
scroll to position [9621, 0]
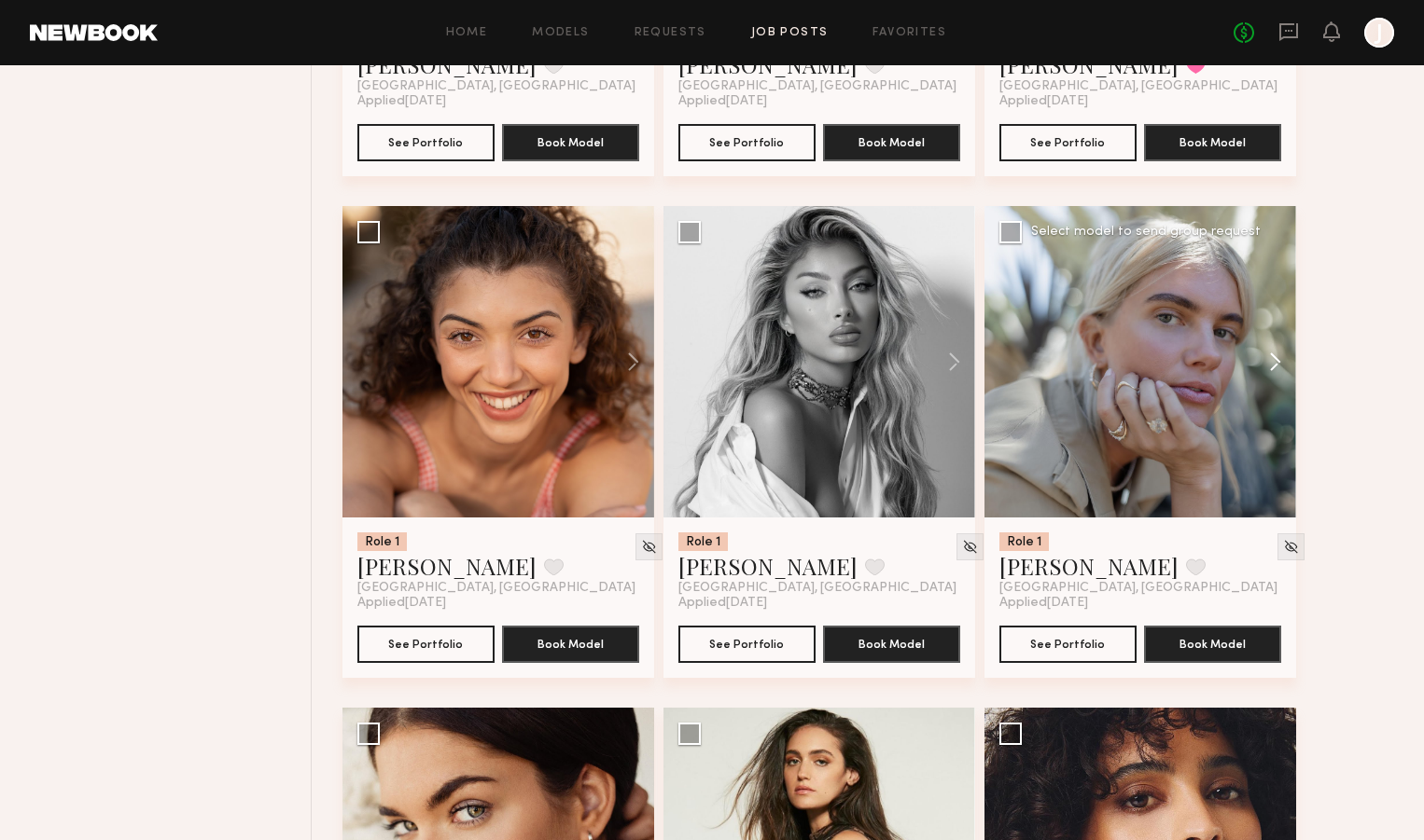
click at [1270, 370] on button at bounding box center [1266, 361] width 60 height 312
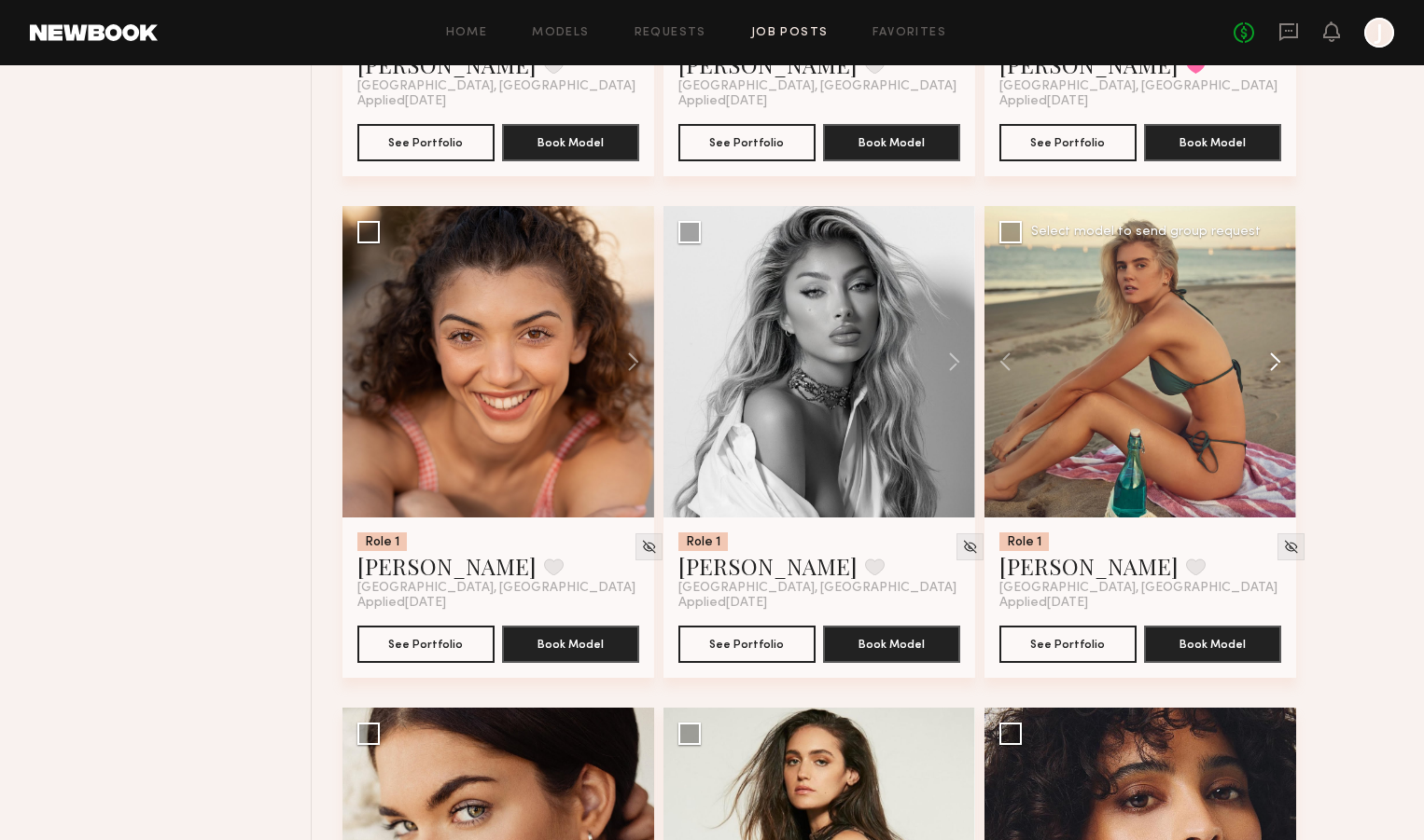
click at [1275, 371] on button at bounding box center [1266, 361] width 60 height 312
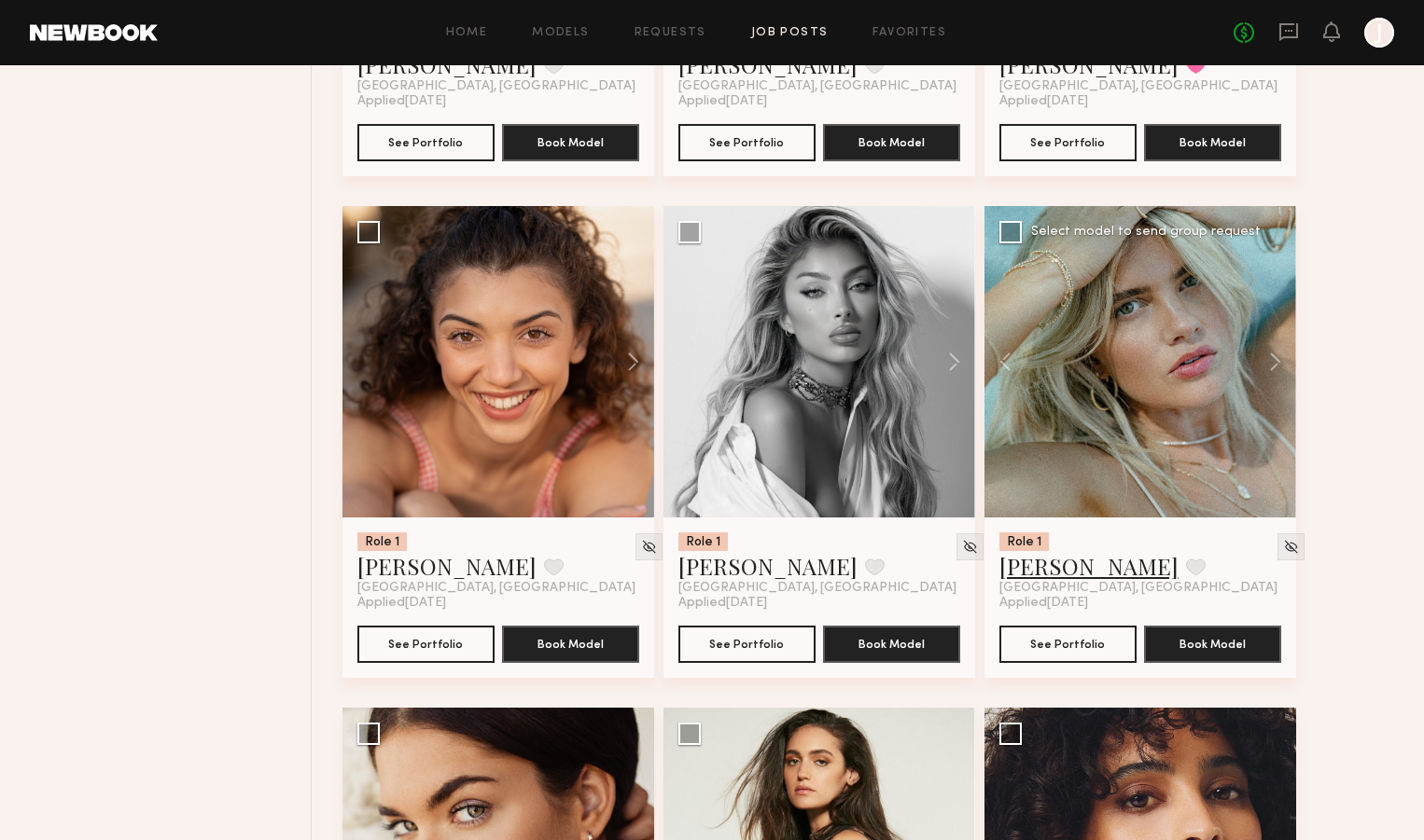
click at [1047, 577] on link "[PERSON_NAME]" at bounding box center [1088, 566] width 179 height 30
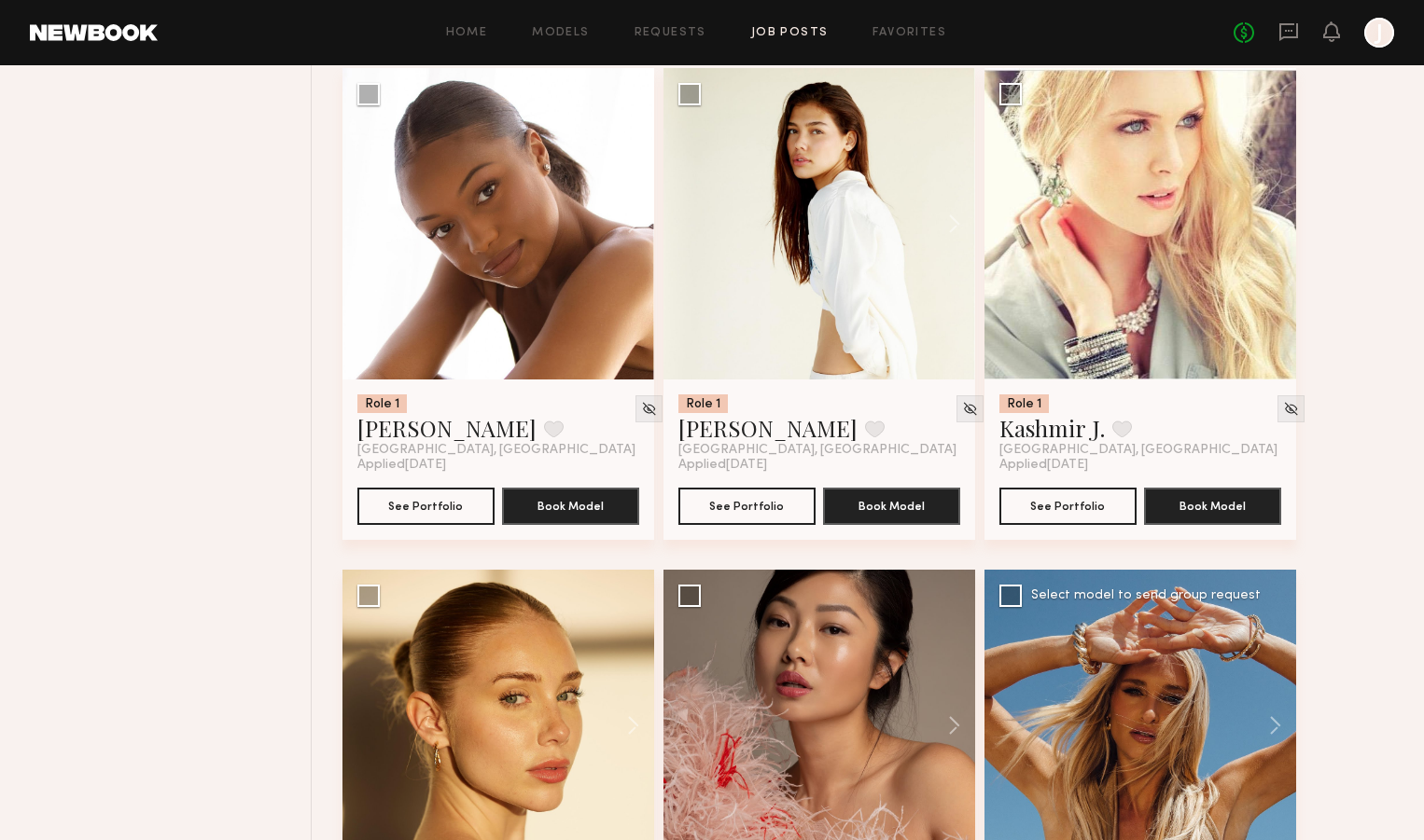
scroll to position [11722, 0]
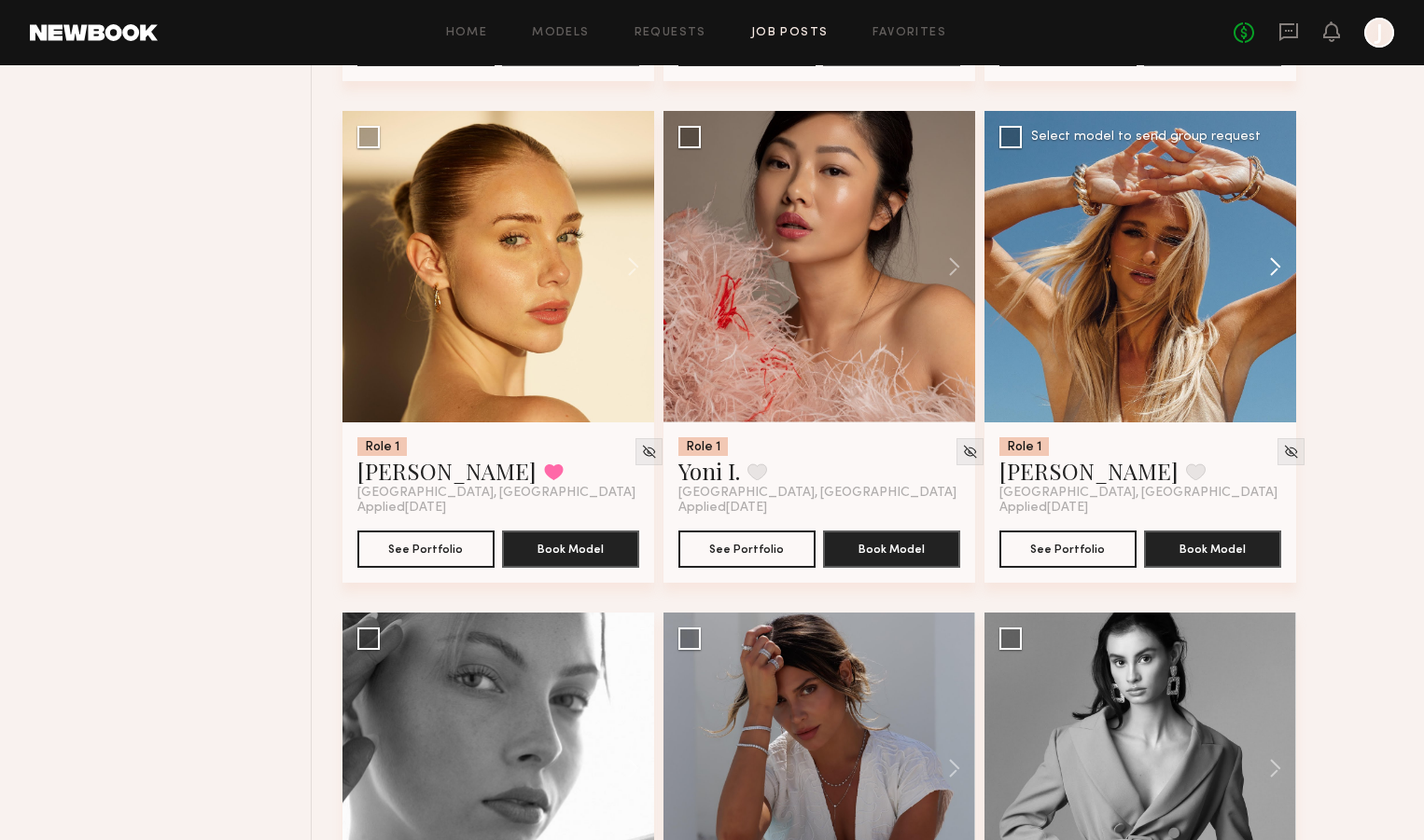
click at [1280, 283] on button at bounding box center [1266, 266] width 60 height 312
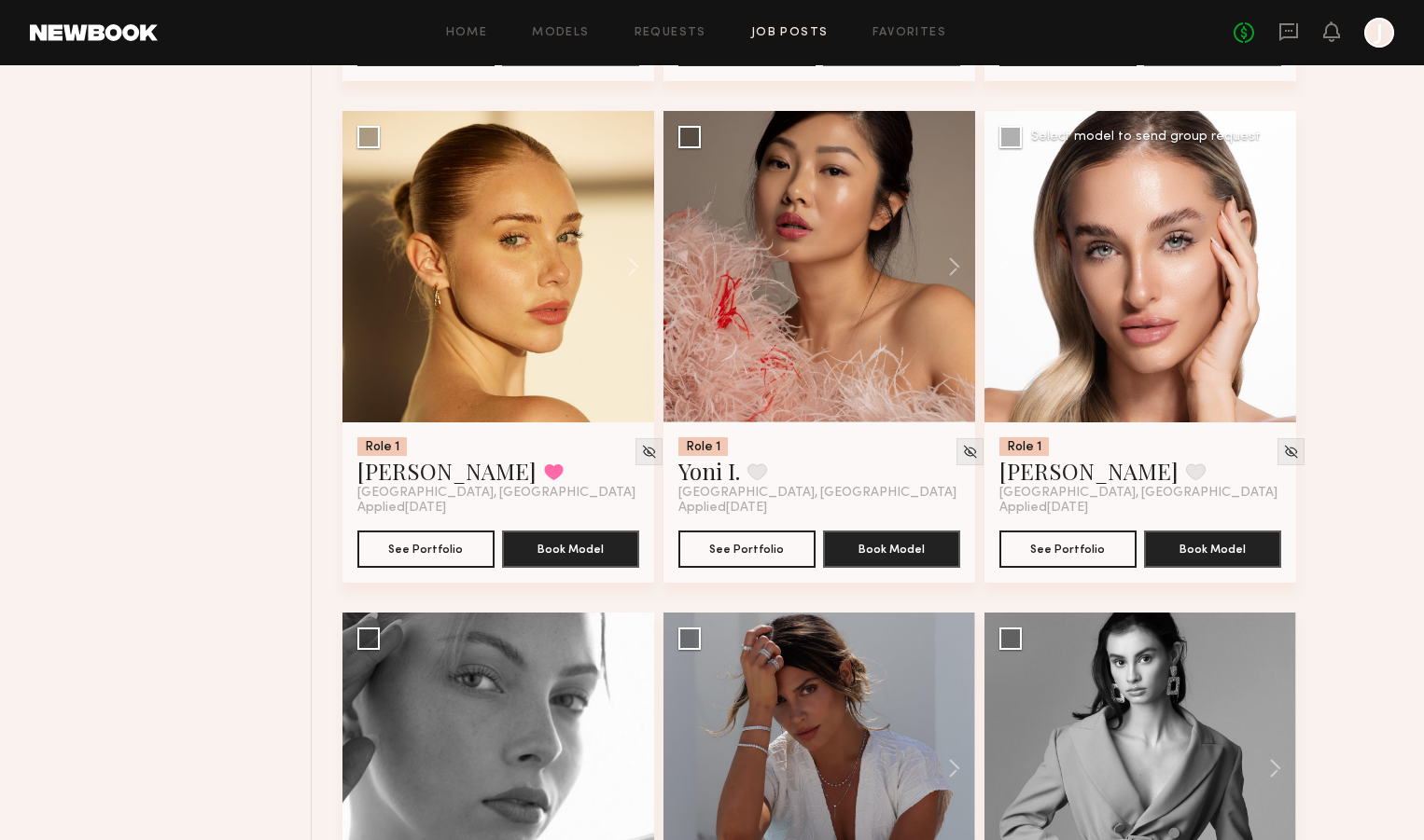
click at [1280, 283] on button at bounding box center [1266, 266] width 60 height 312
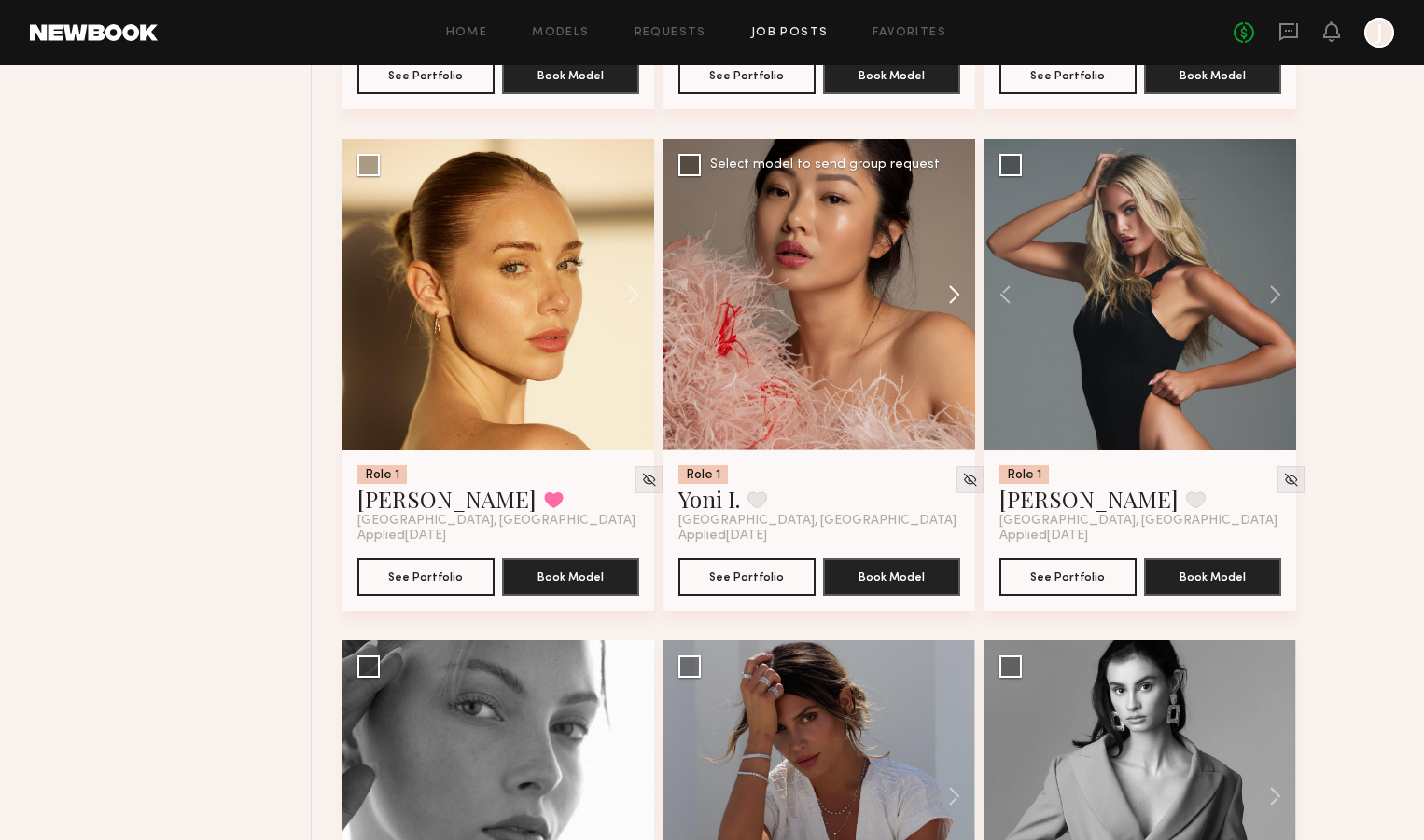
scroll to position [11592, 0]
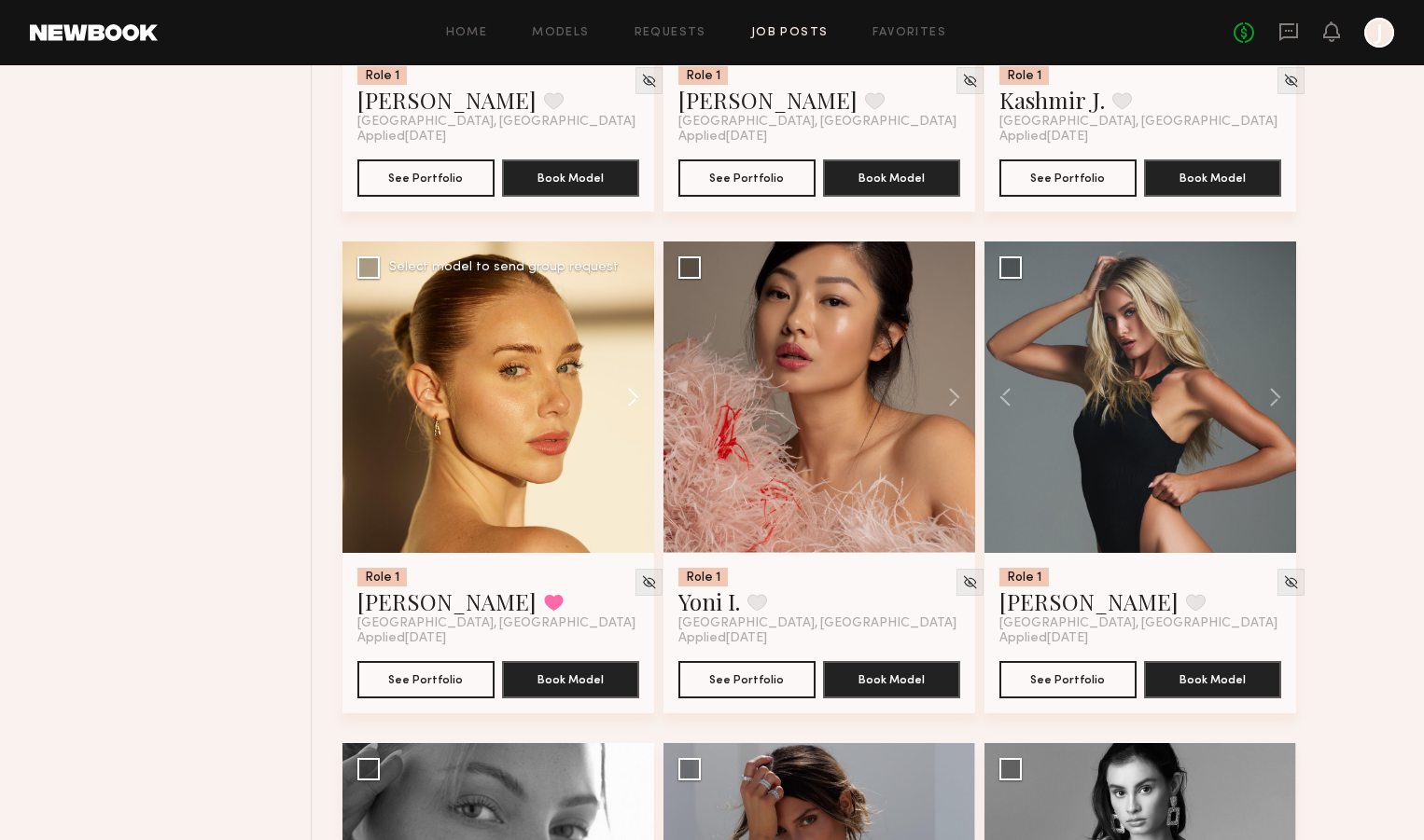
click at [636, 406] on button at bounding box center [624, 397] width 60 height 312
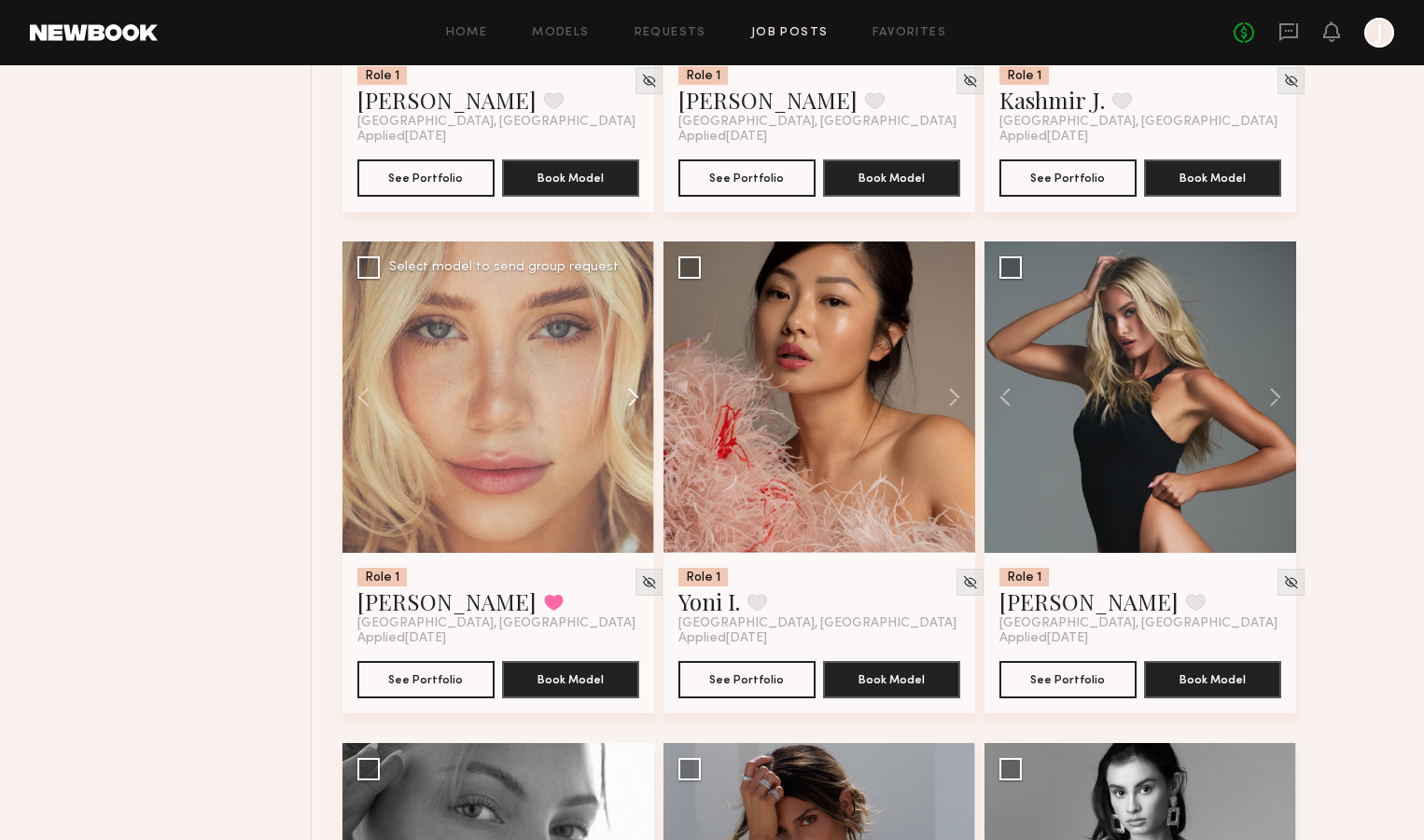
click at [635, 409] on button at bounding box center [624, 397] width 60 height 312
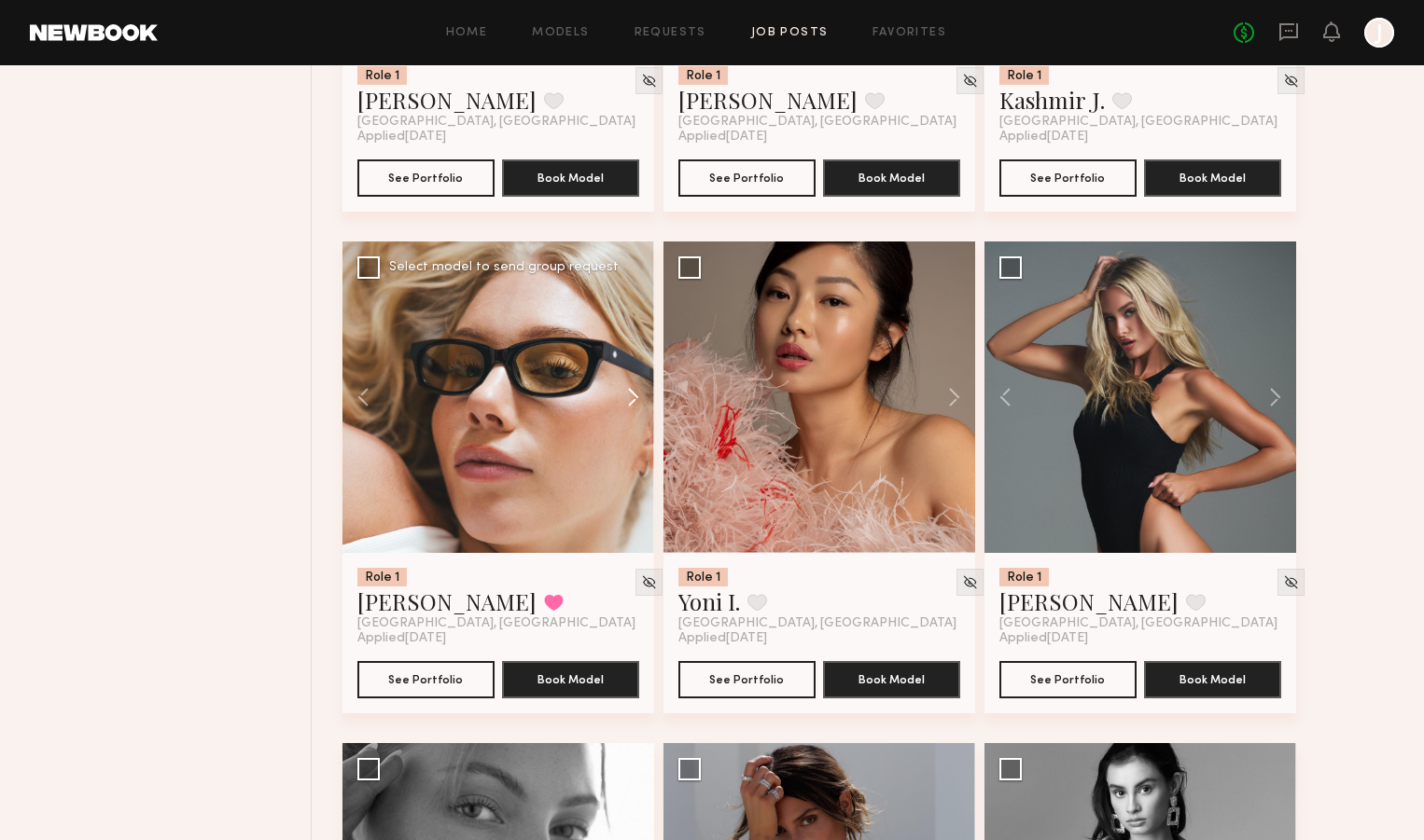
click at [633, 411] on button at bounding box center [624, 397] width 60 height 312
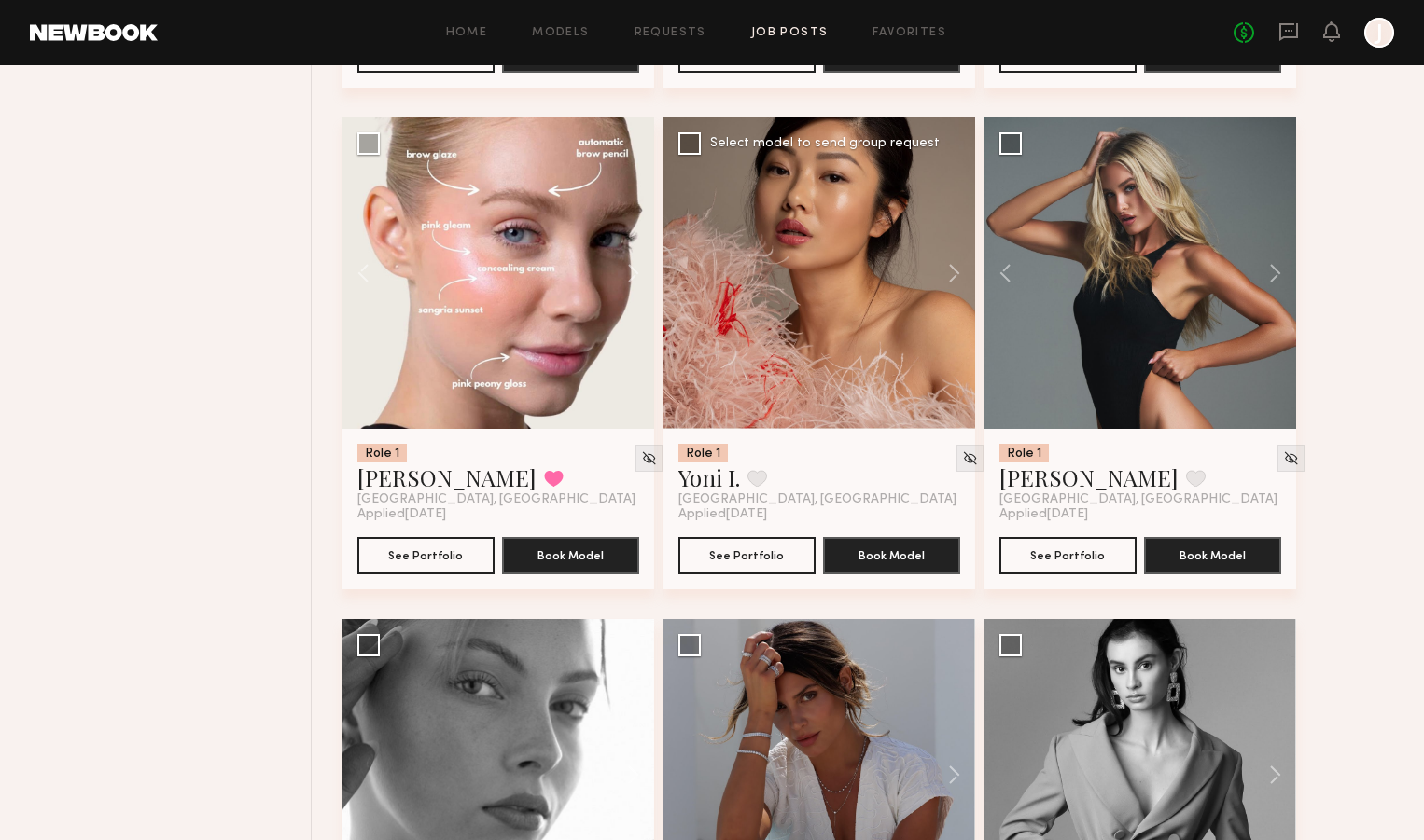
scroll to position [12070, 0]
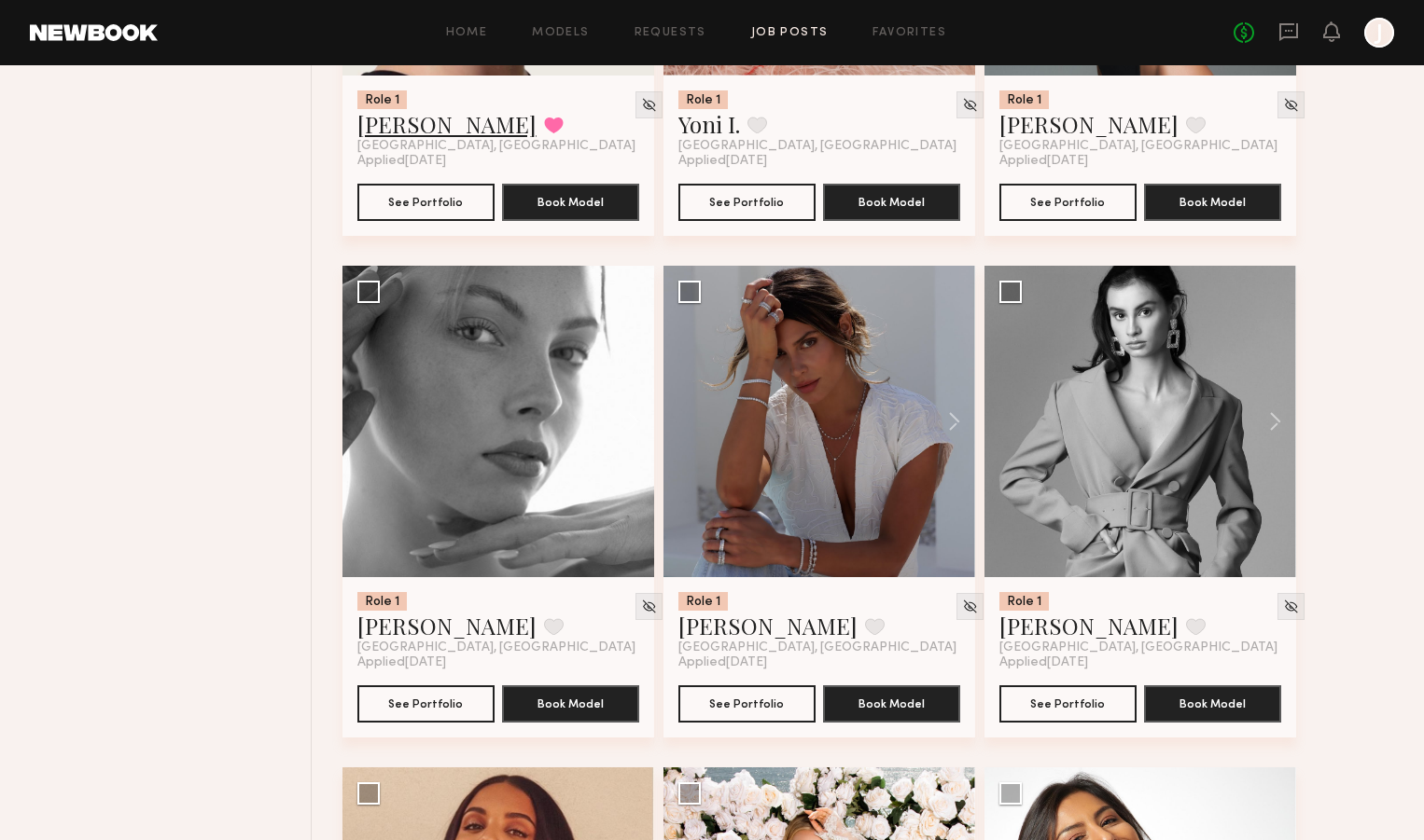
click at [417, 139] on link "Louise B." at bounding box center [447, 124] width 179 height 30
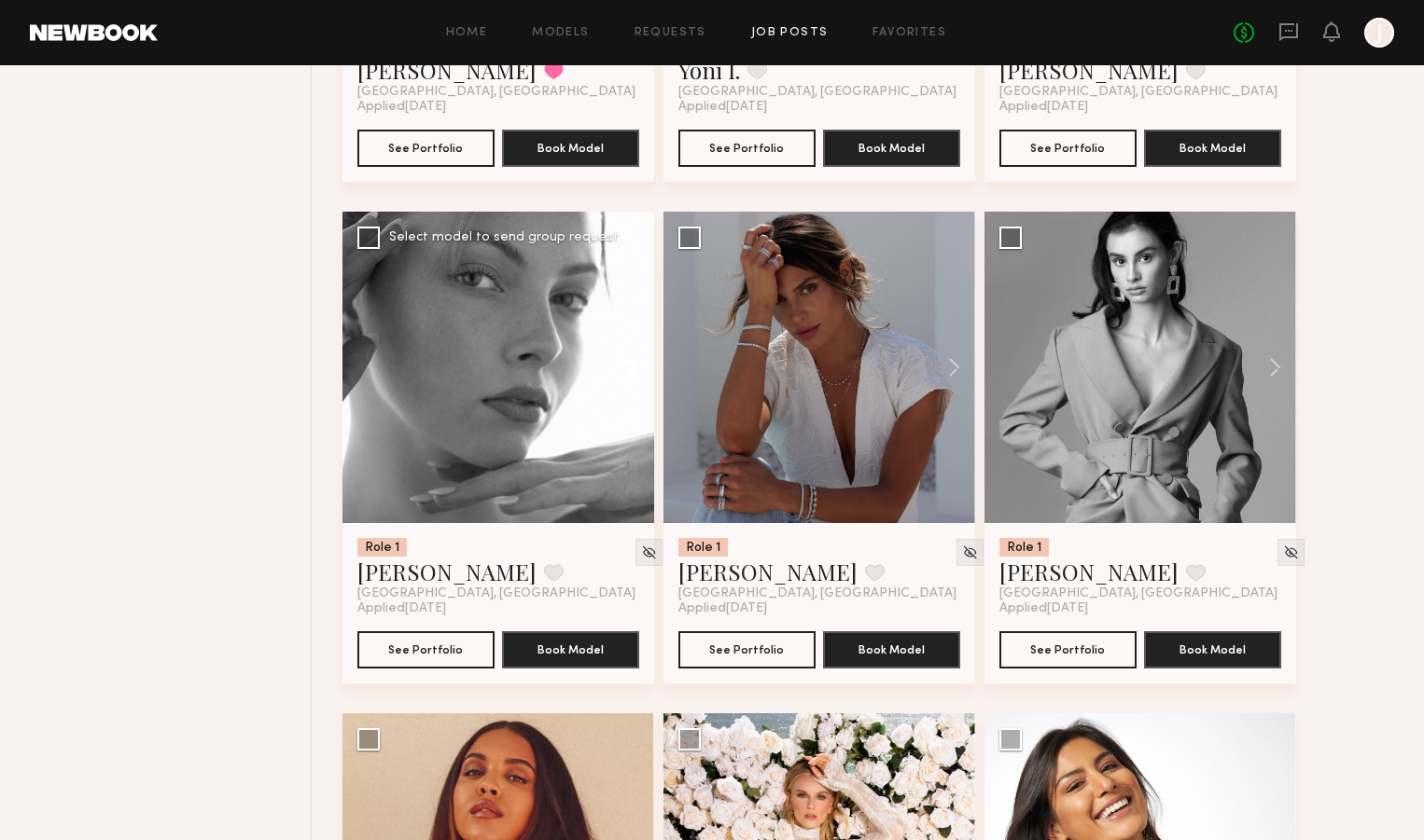
click at [629, 379] on button at bounding box center [624, 367] width 60 height 312
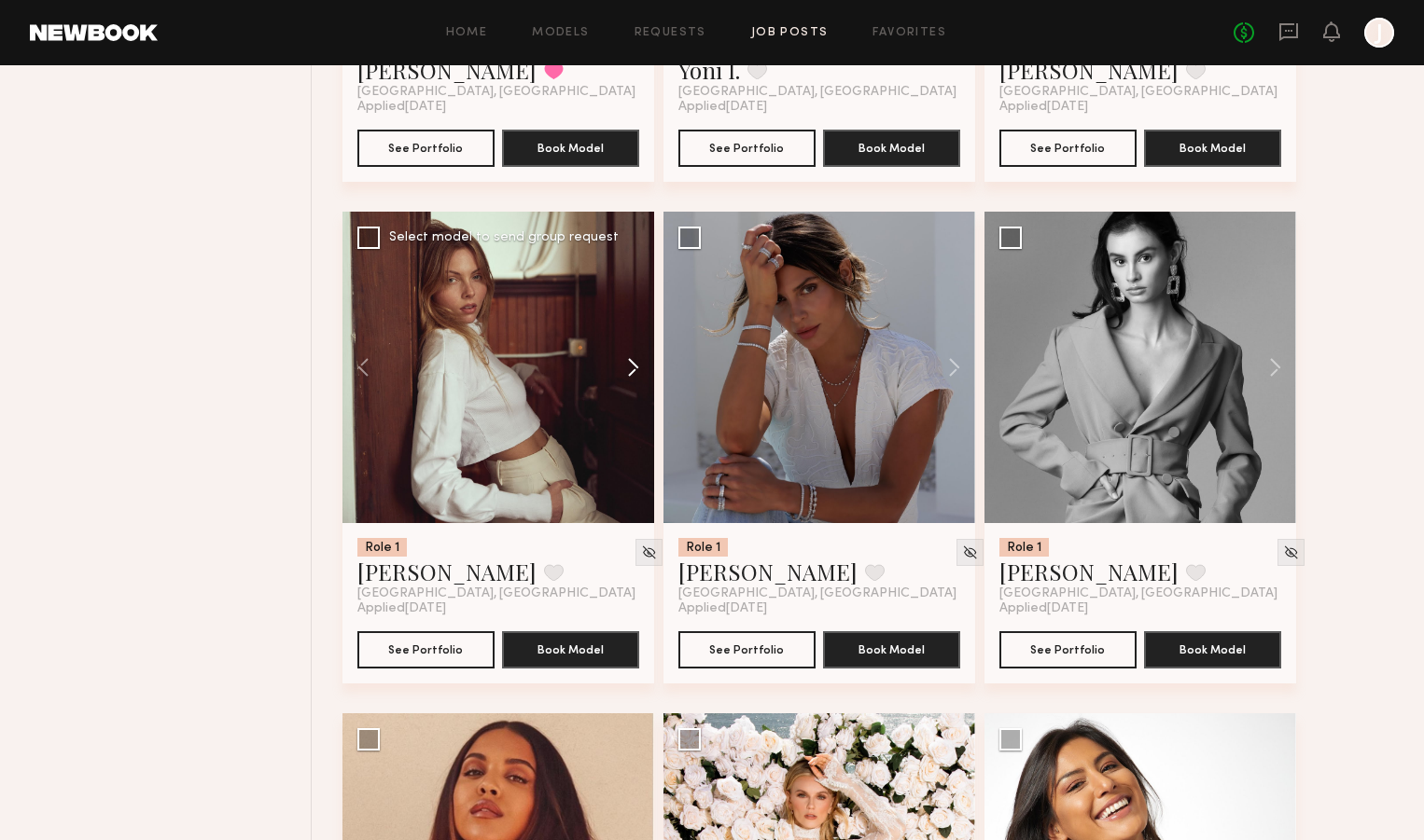
click at [629, 379] on button at bounding box center [624, 367] width 60 height 312
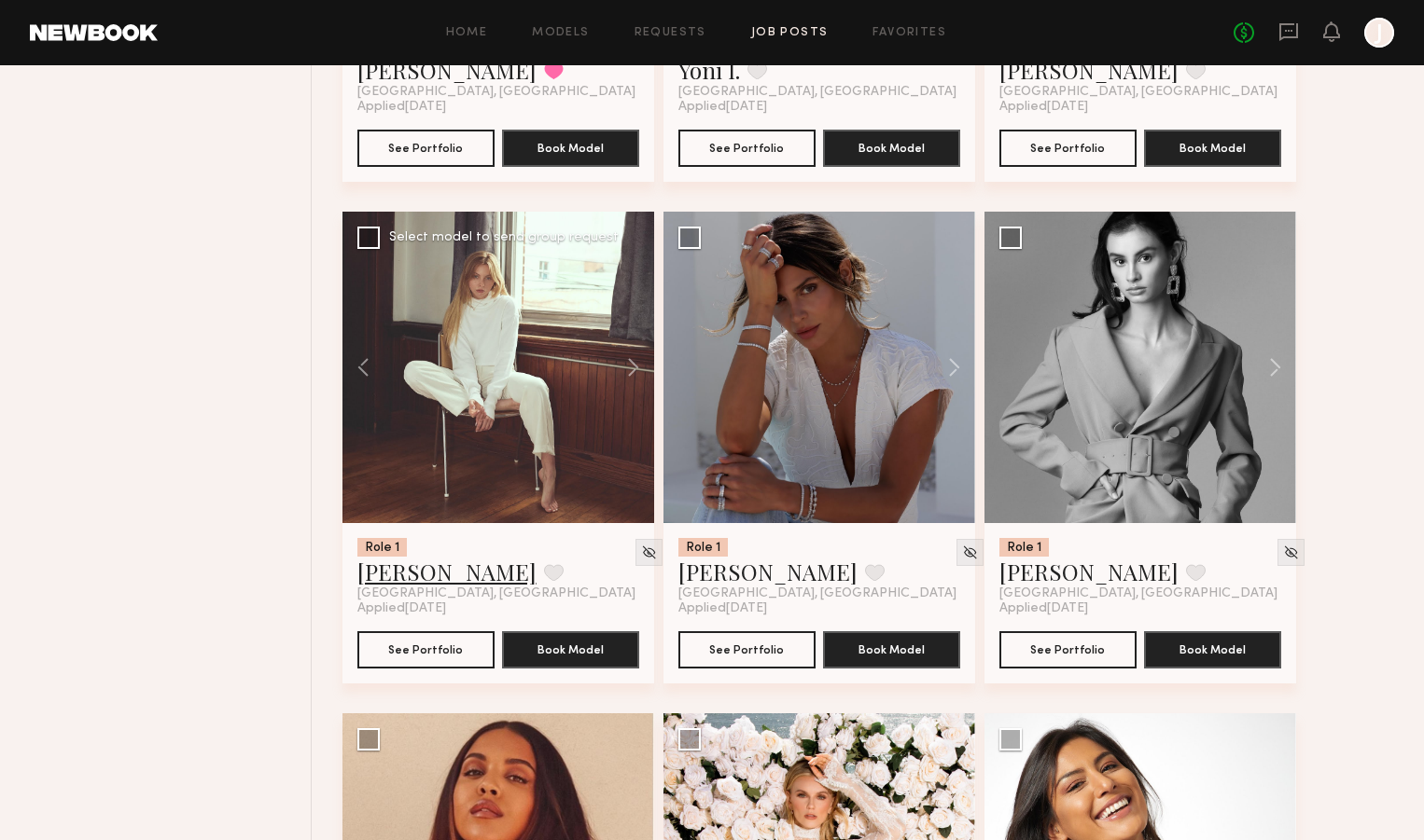
click at [377, 586] on link "Ellie G." at bounding box center [447, 571] width 179 height 30
click at [953, 375] on button at bounding box center [945, 367] width 60 height 312
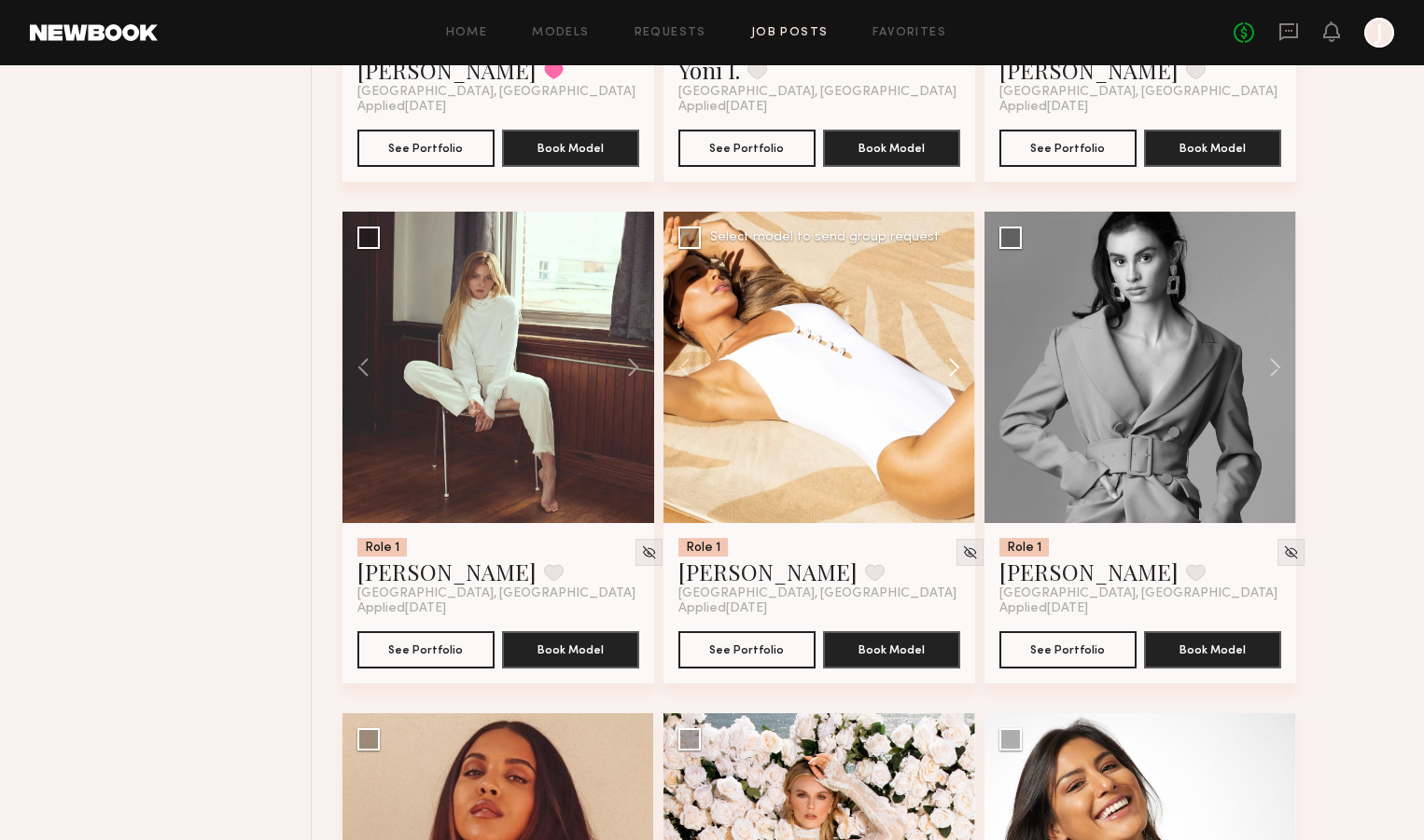
click at [953, 375] on button at bounding box center [945, 367] width 60 height 312
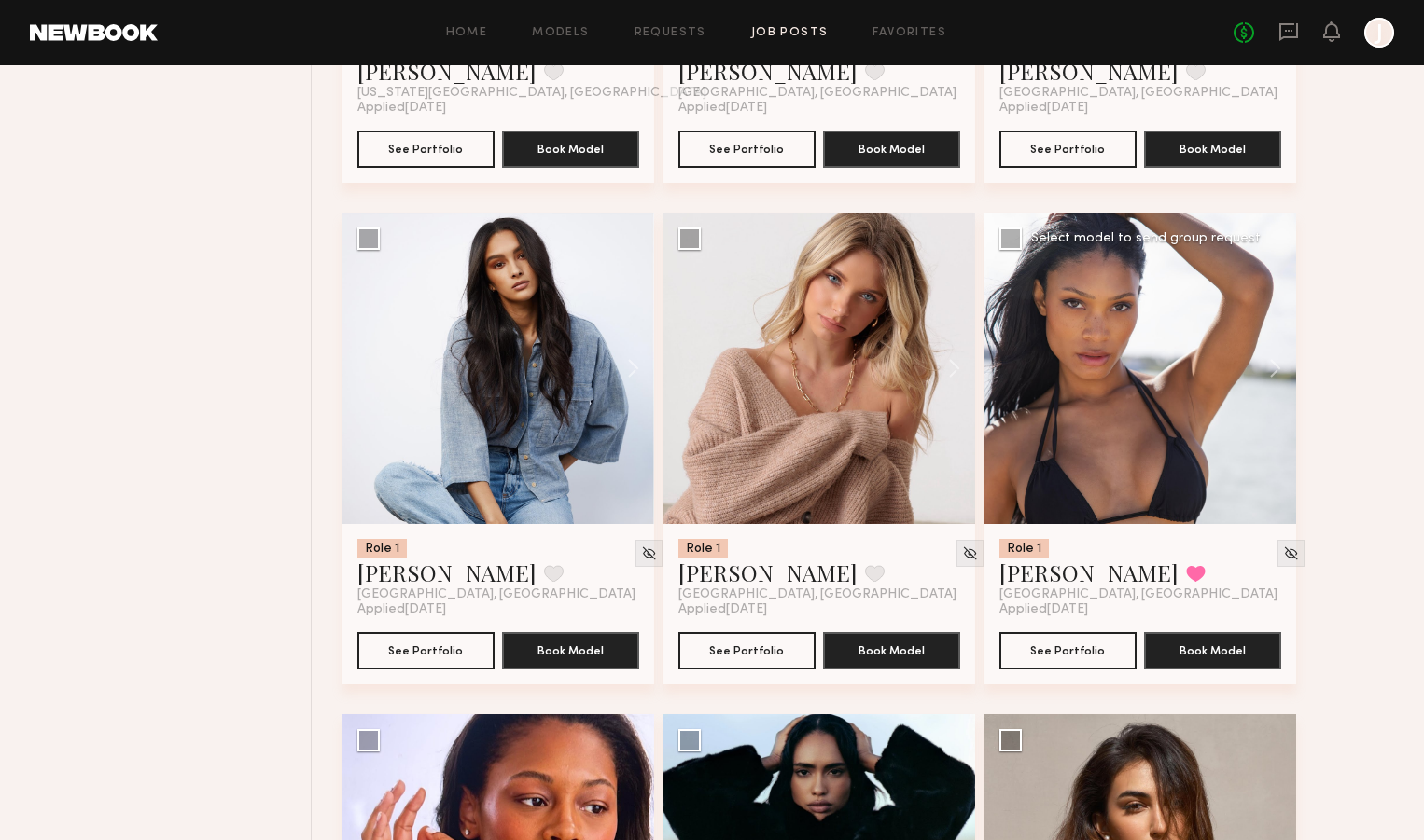
scroll to position [14134, 0]
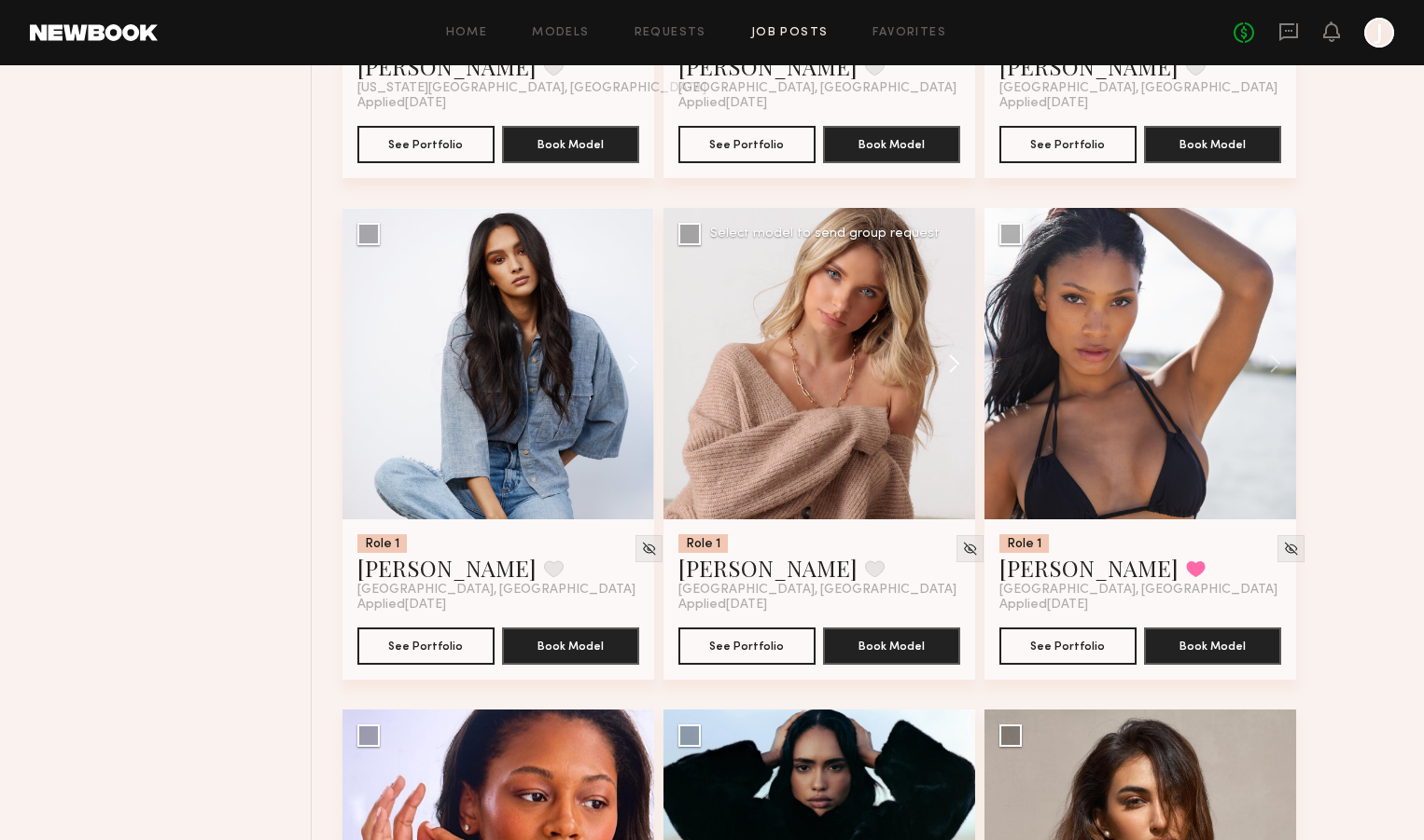
click at [951, 376] on button at bounding box center [945, 363] width 60 height 312
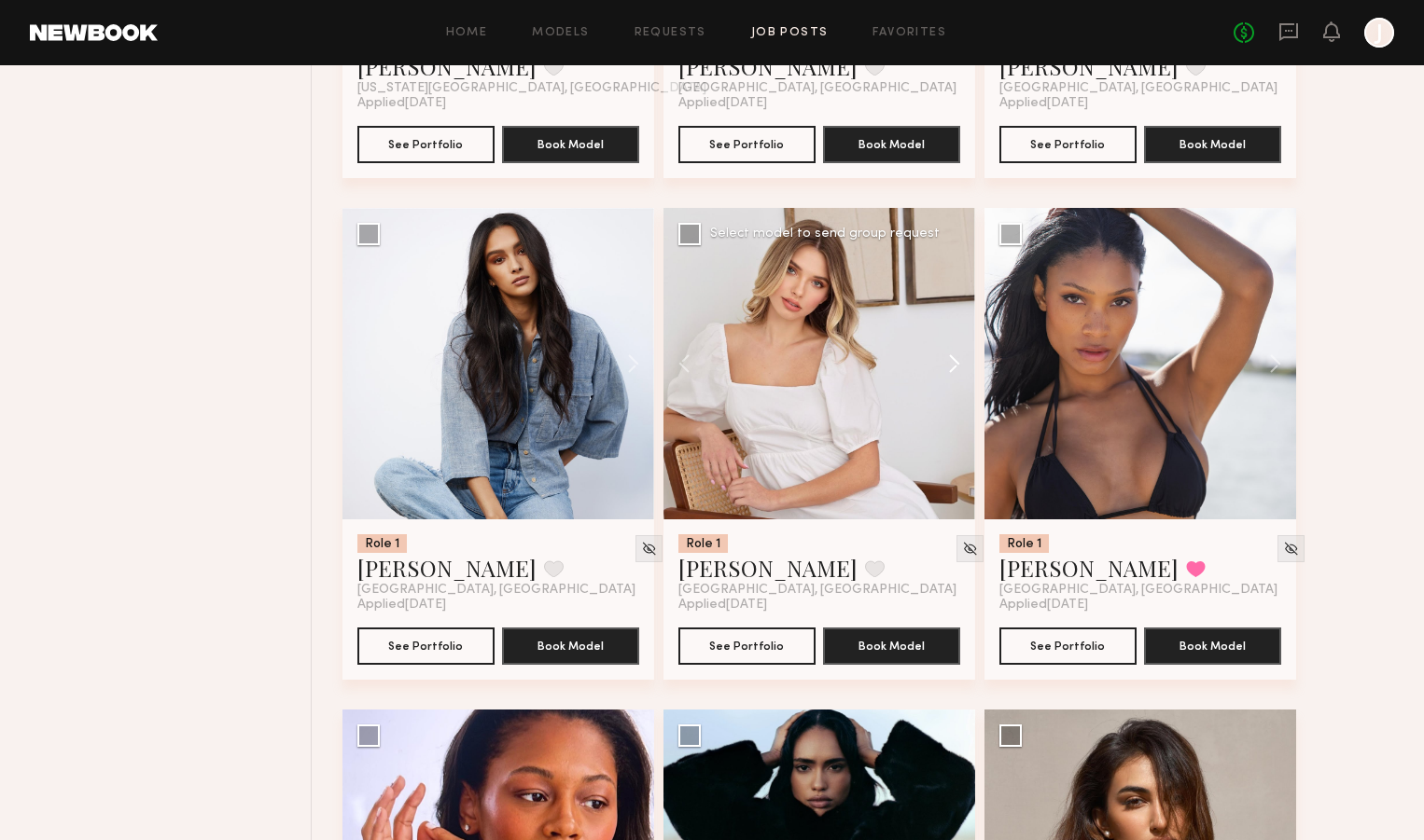
click at [951, 376] on button at bounding box center [945, 363] width 60 height 312
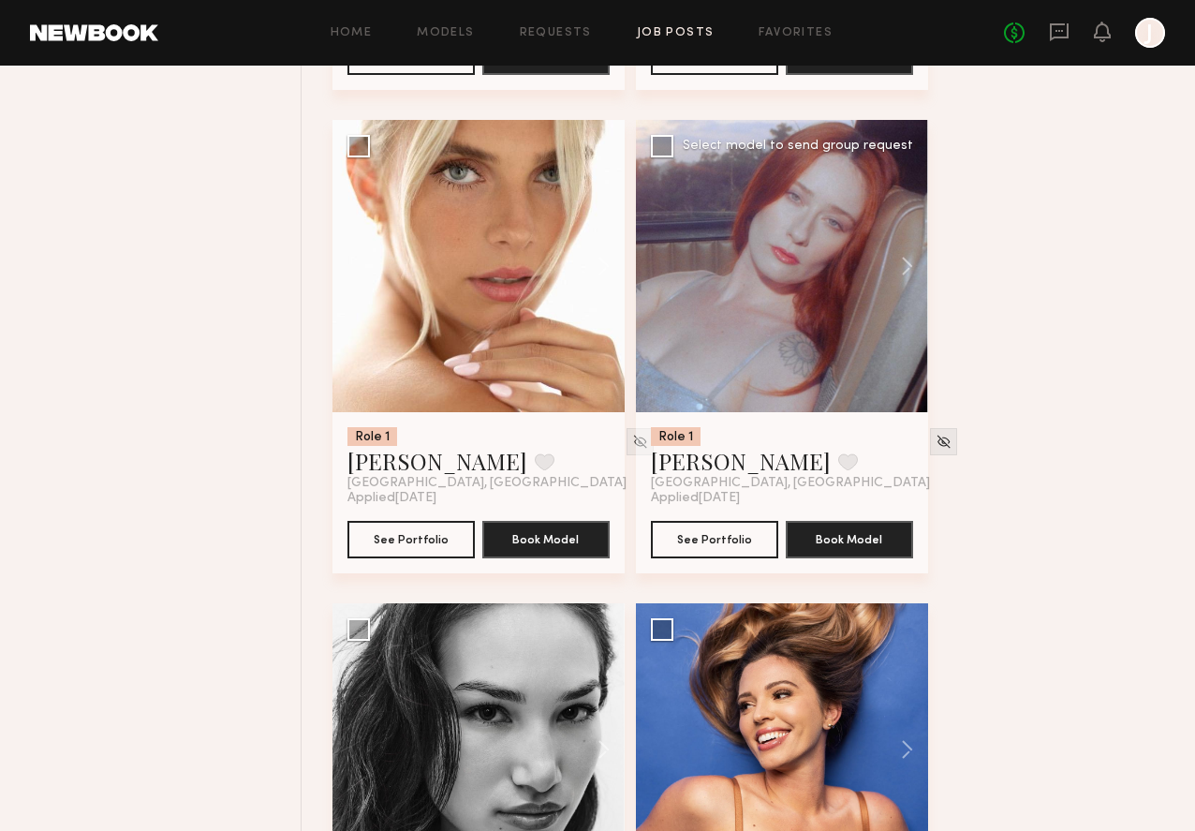
scroll to position [24885, 0]
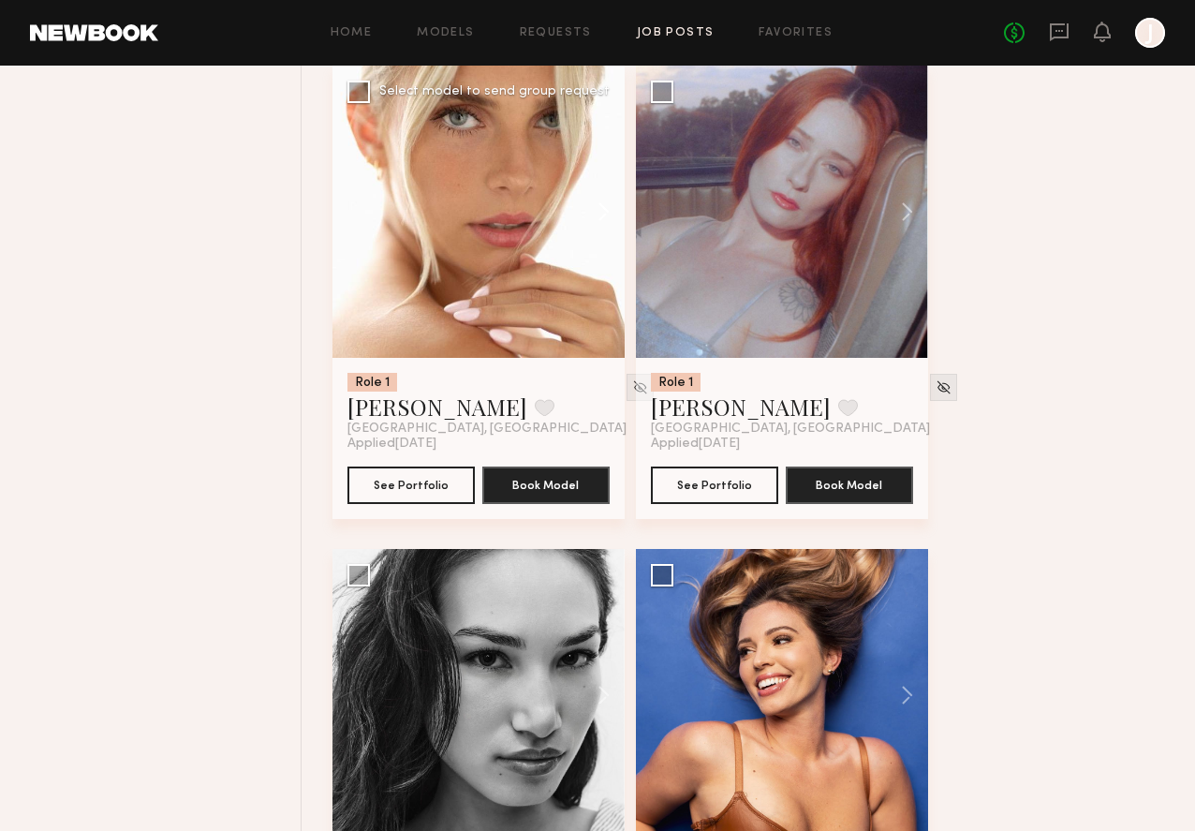
click at [609, 240] on button at bounding box center [595, 212] width 60 height 292
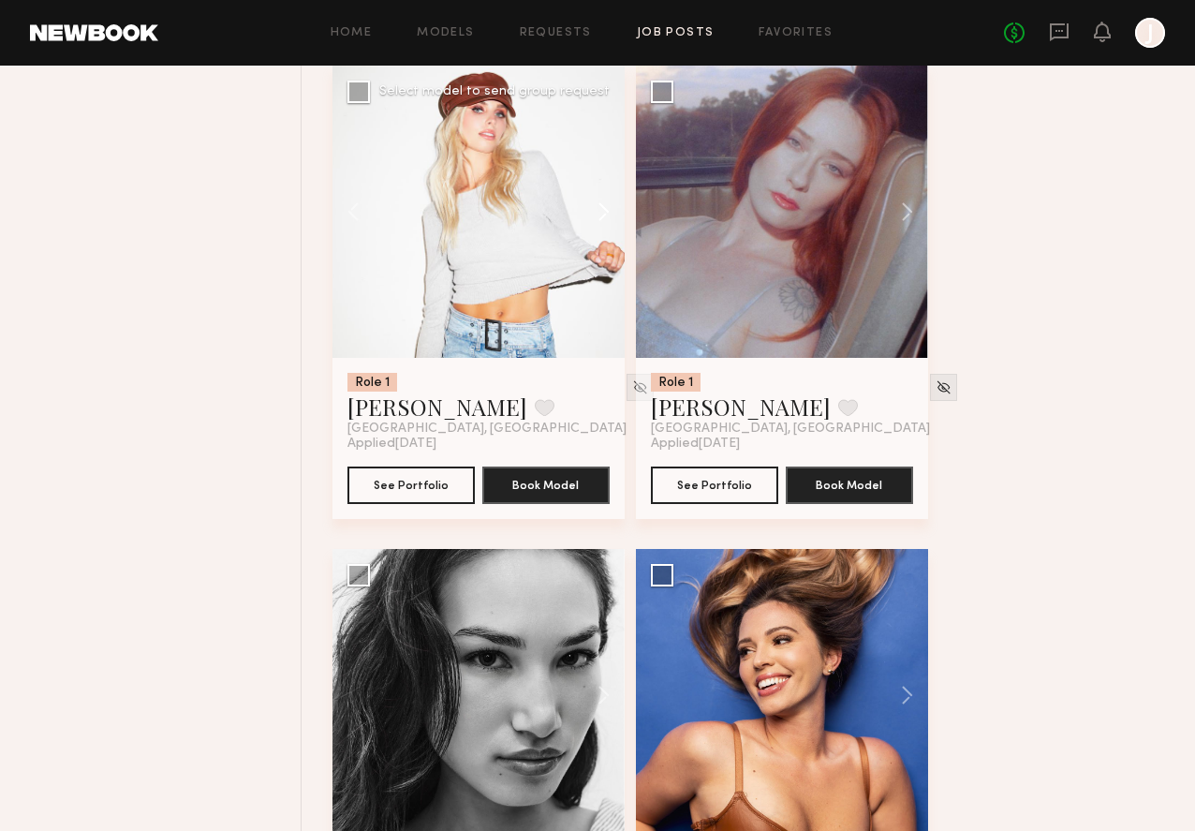
click at [608, 236] on button at bounding box center [595, 212] width 60 height 292
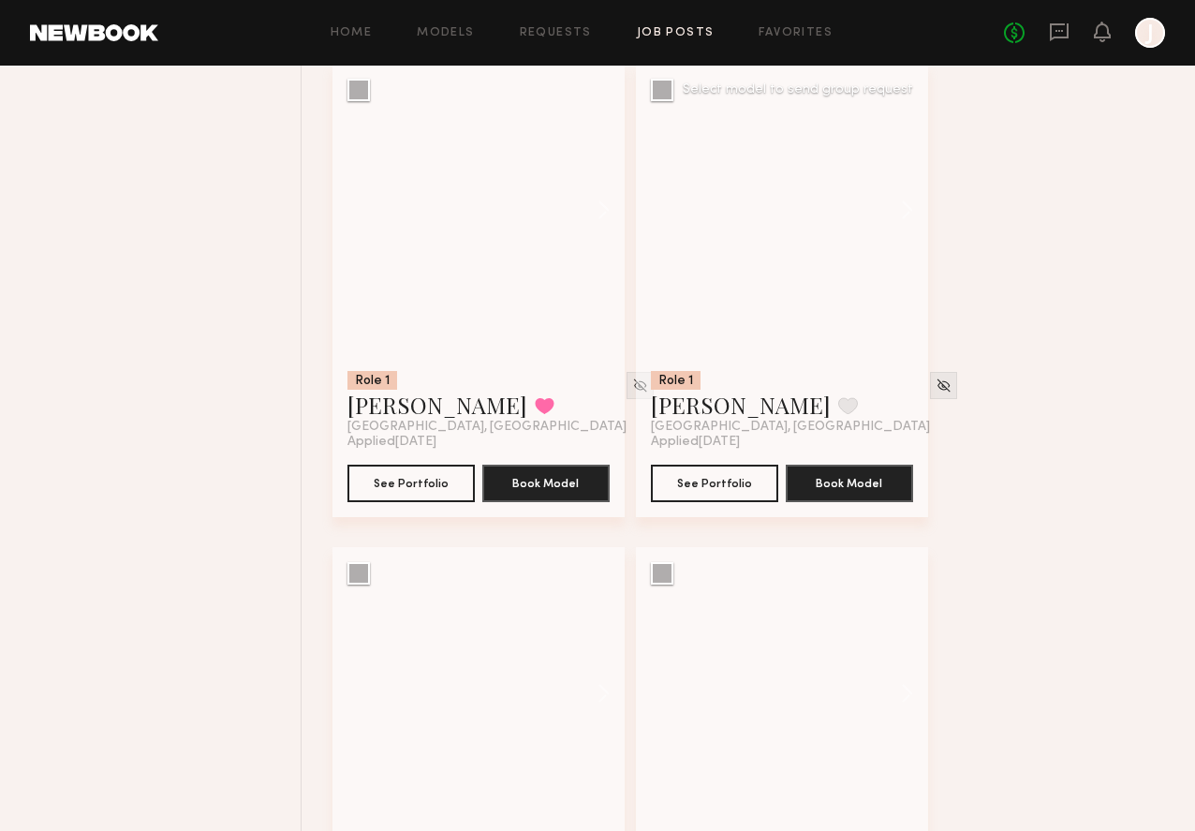
scroll to position [29722, 0]
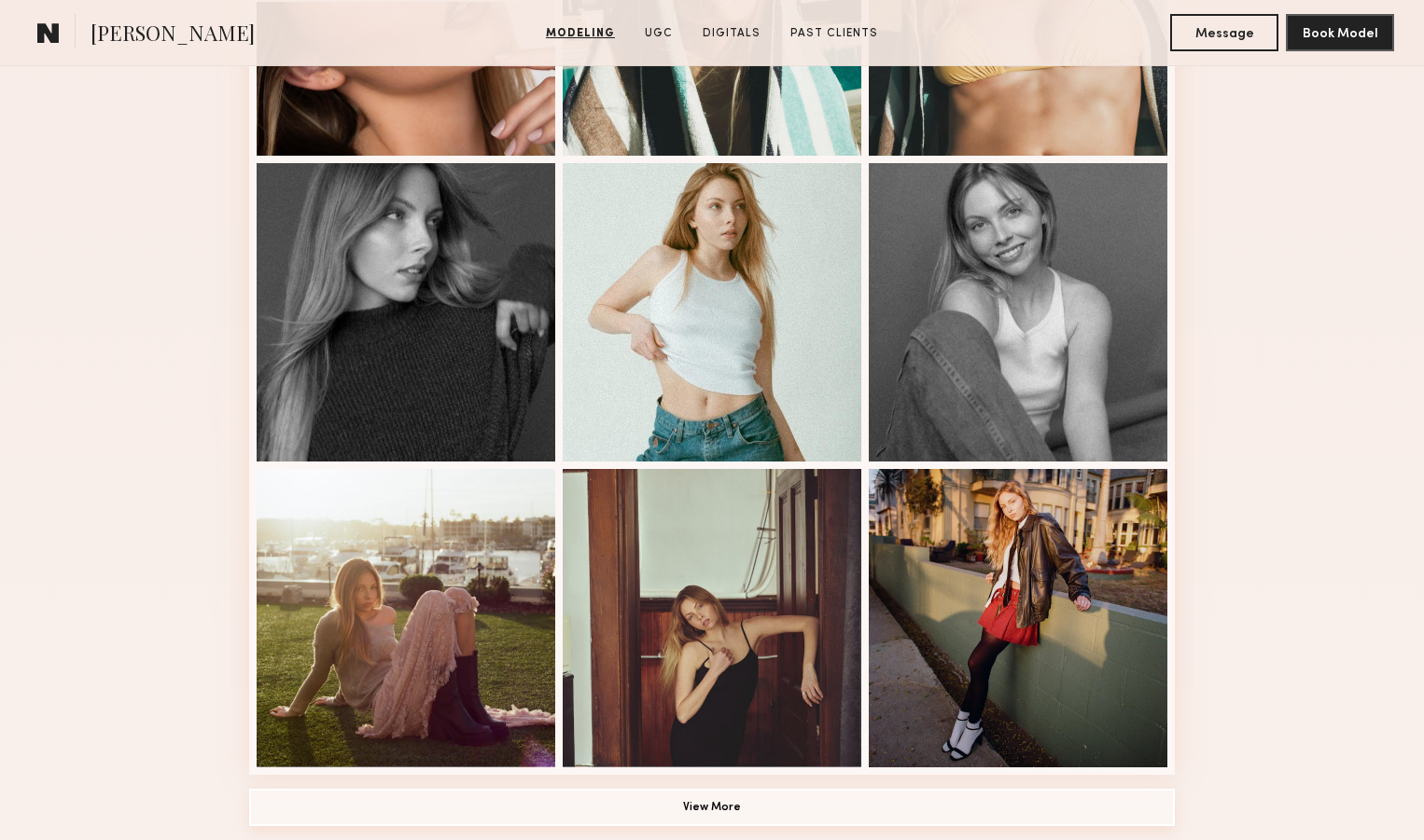
scroll to position [1443, 0]
